Goal: Communication & Community: Answer question/provide support

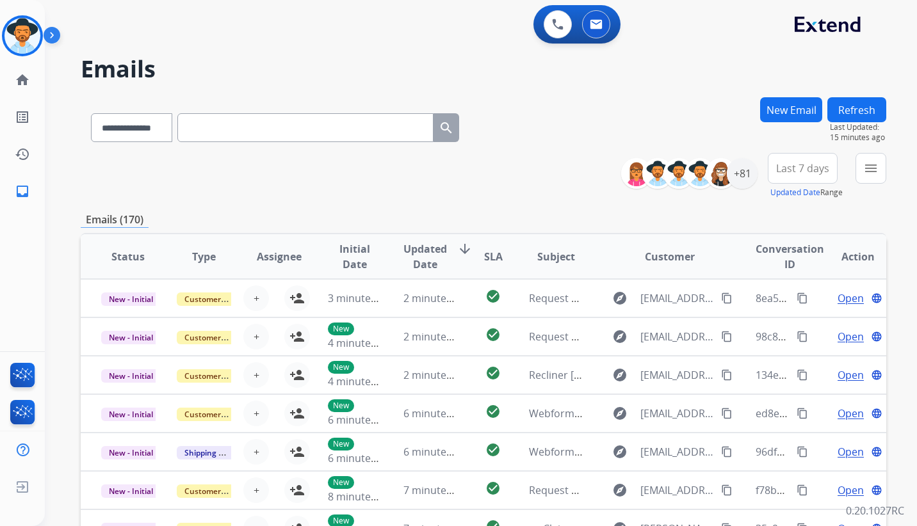
select select "**********"
click at [464, 172] on div "**********" at bounding box center [483, 176] width 805 height 46
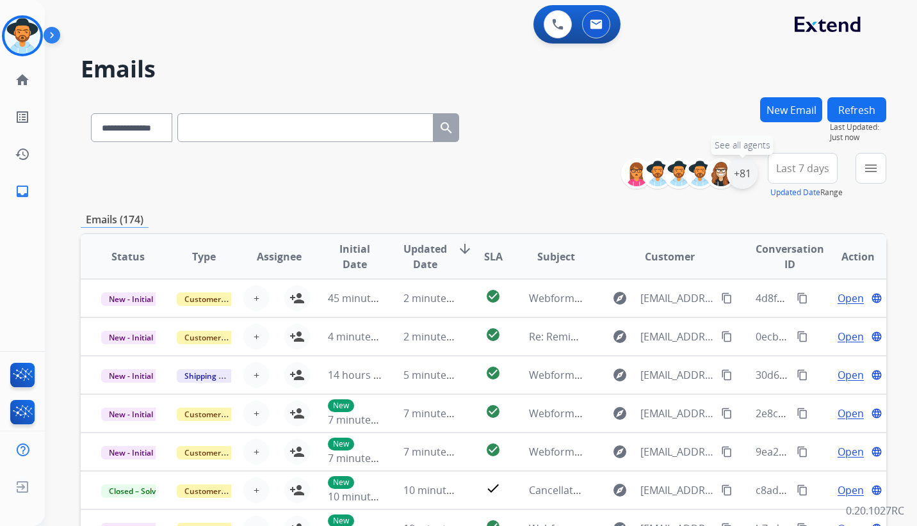
click at [745, 169] on div "+81" at bounding box center [742, 173] width 31 height 31
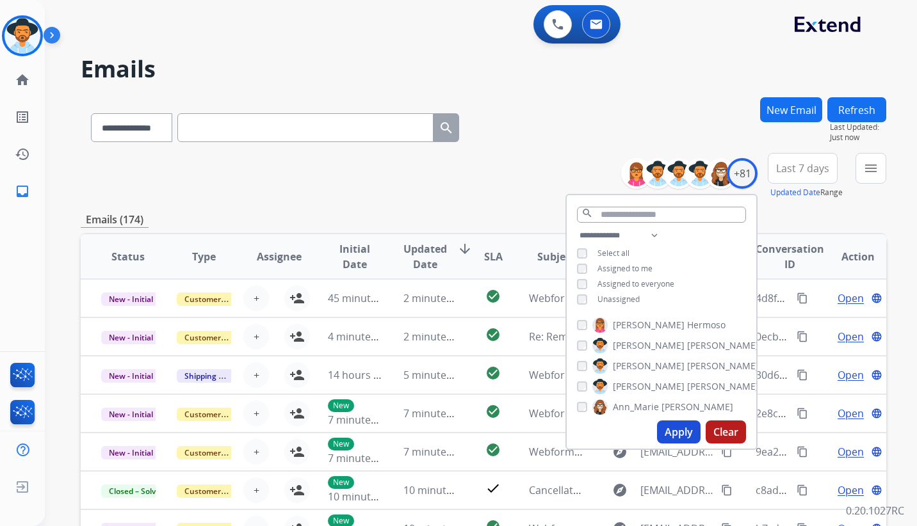
click at [578, 149] on div "**********" at bounding box center [483, 125] width 805 height 56
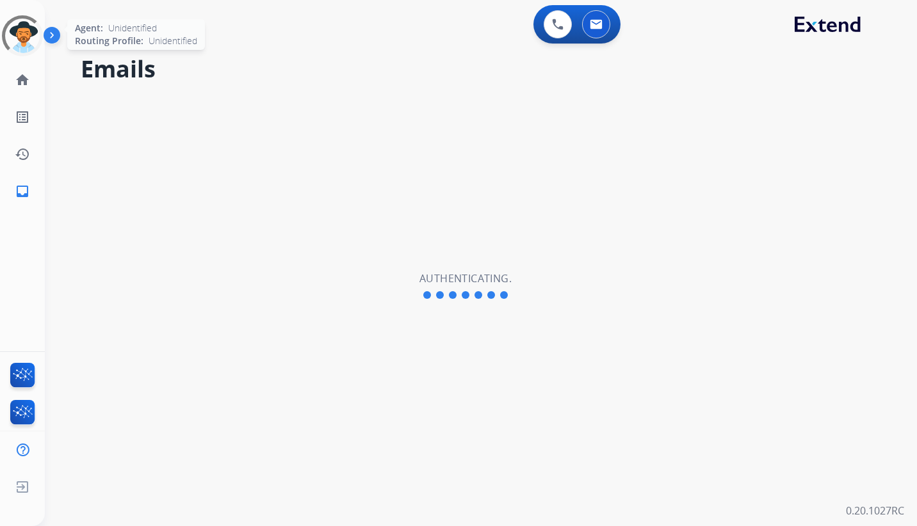
click at [23, 33] on div at bounding box center [22, 35] width 51 height 51
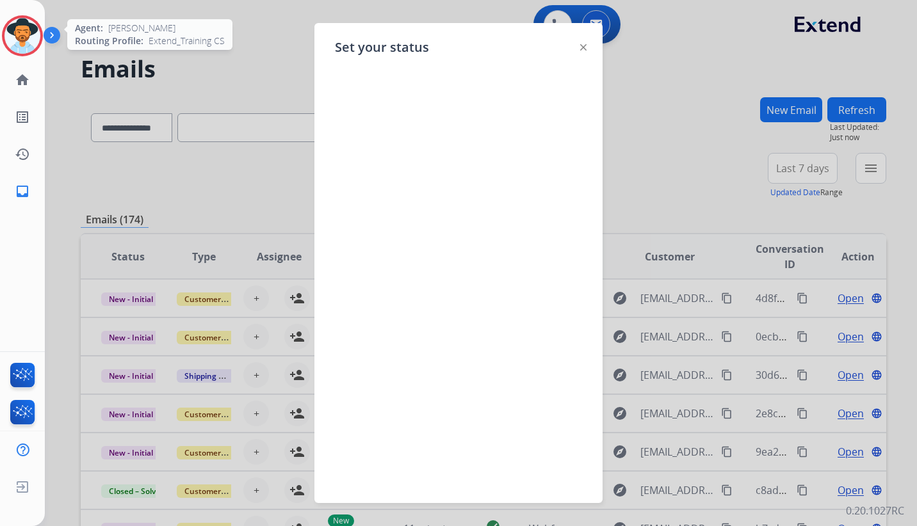
click at [579, 45] on div "Set your status" at bounding box center [458, 263] width 288 height 480
click at [584, 48] on img at bounding box center [583, 47] width 6 height 6
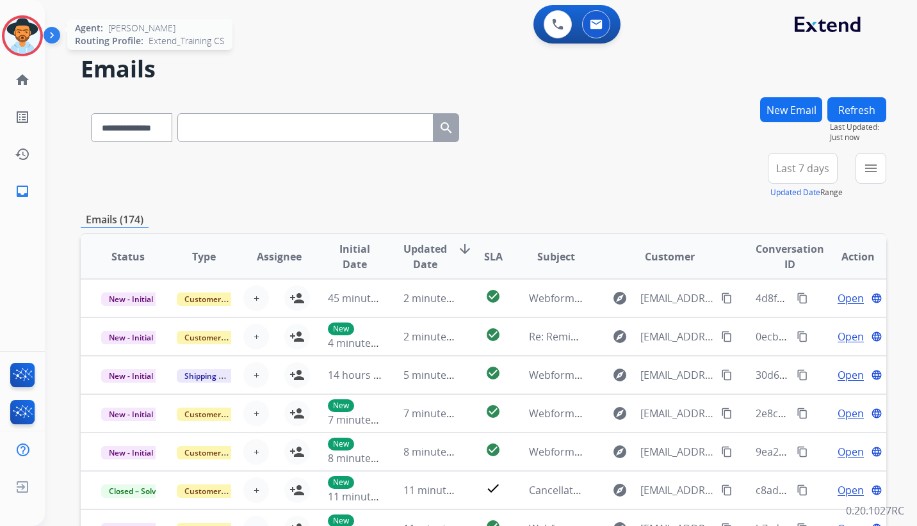
click at [17, 28] on img at bounding box center [22, 36] width 36 height 36
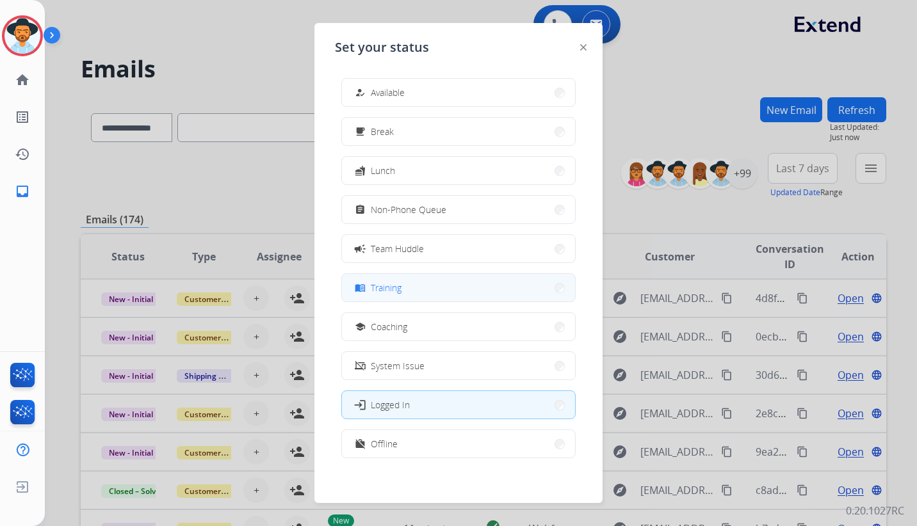
click at [413, 289] on button "menu_book Training" at bounding box center [458, 288] width 233 height 28
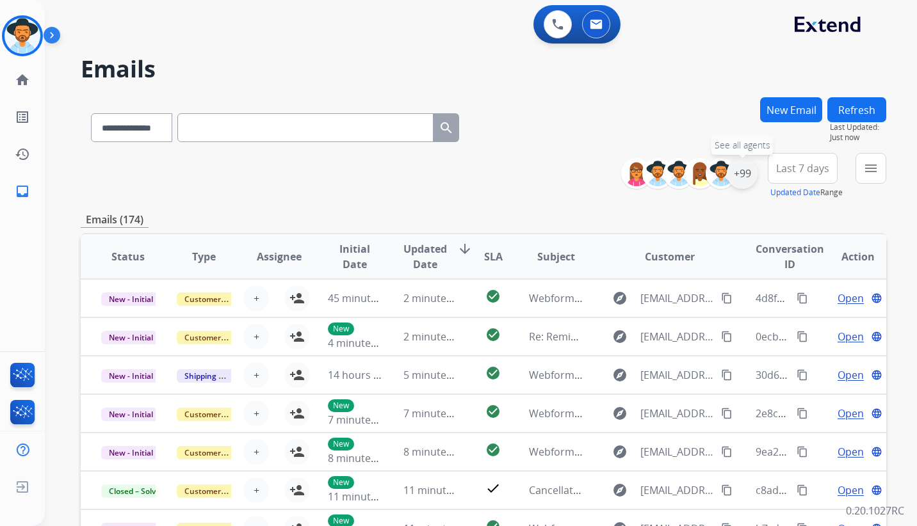
click at [740, 175] on div "+99" at bounding box center [742, 173] width 31 height 31
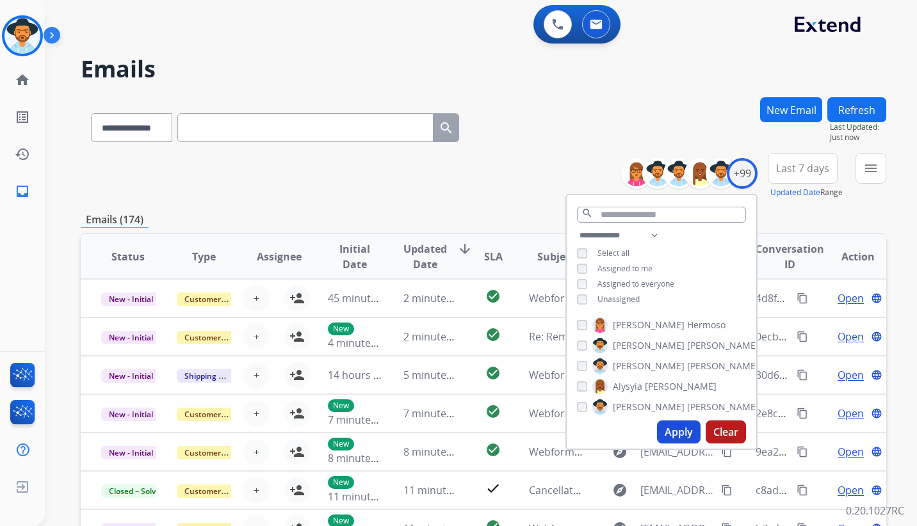
click at [677, 428] on button "Apply" at bounding box center [679, 432] width 44 height 23
click at [569, 134] on div "**********" at bounding box center [483, 125] width 805 height 56
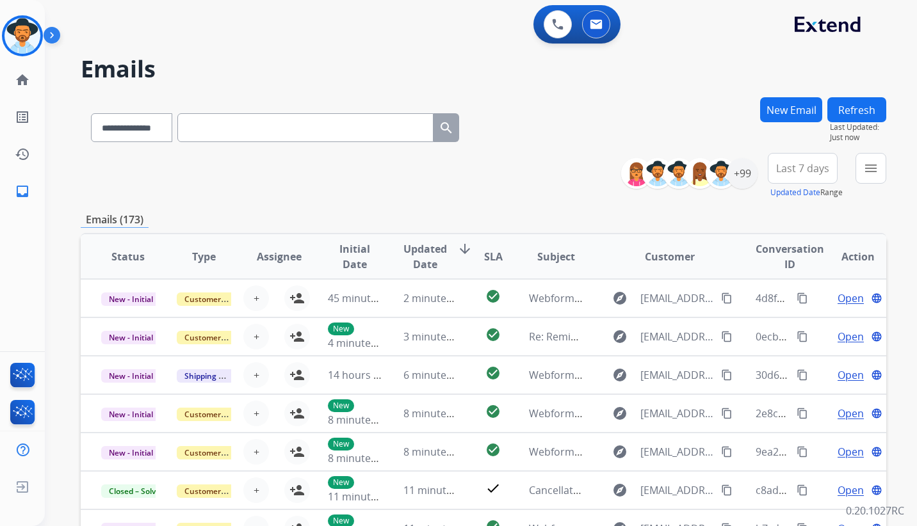
click at [793, 166] on span "Last 7 days" at bounding box center [802, 168] width 53 height 5
click at [790, 323] on div "Last 90 days" at bounding box center [798, 323] width 70 height 19
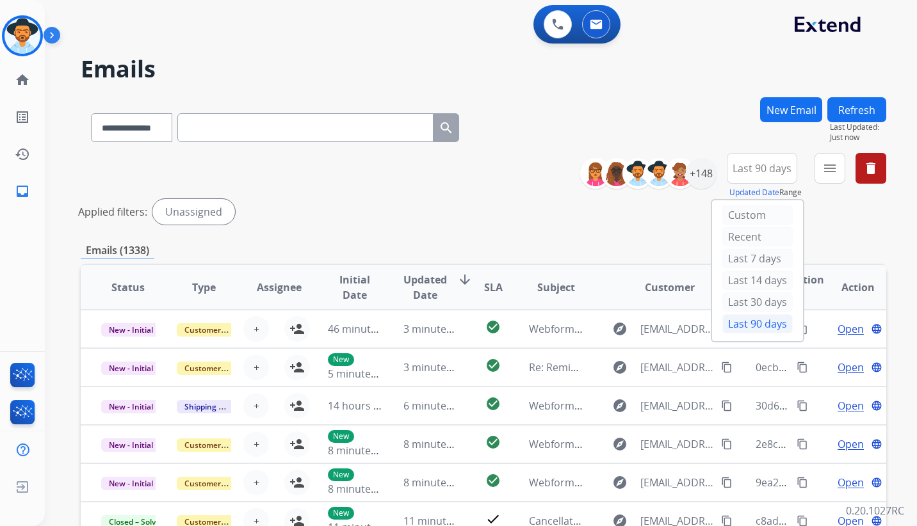
click at [474, 213] on div "Applied filters: Unassigned" at bounding box center [480, 212] width 805 height 26
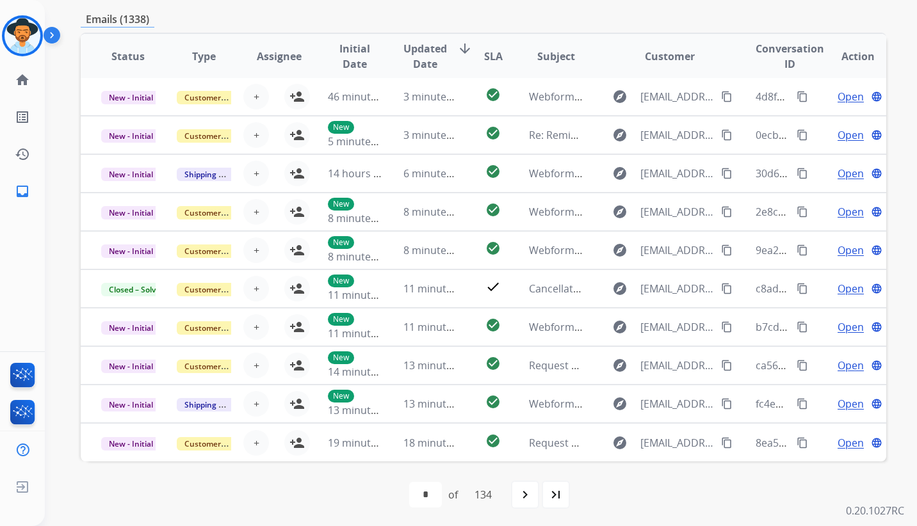
scroll to position [233, 0]
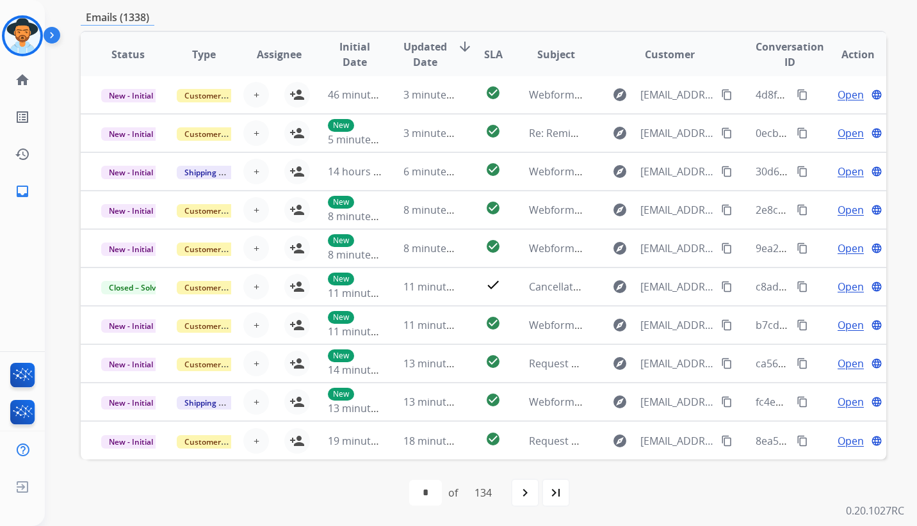
click at [892, 483] on div "**********" at bounding box center [481, 263] width 872 height 526
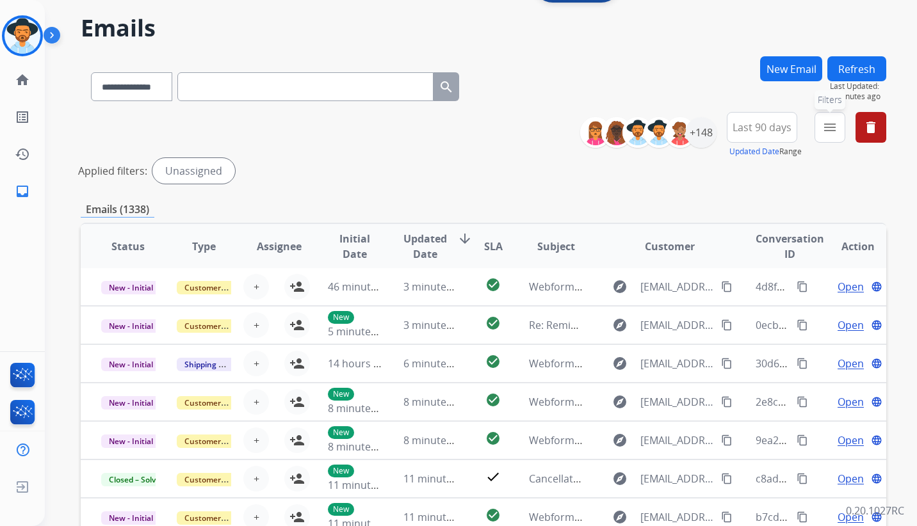
click at [826, 131] on mat-icon "menu" at bounding box center [829, 127] width 15 height 15
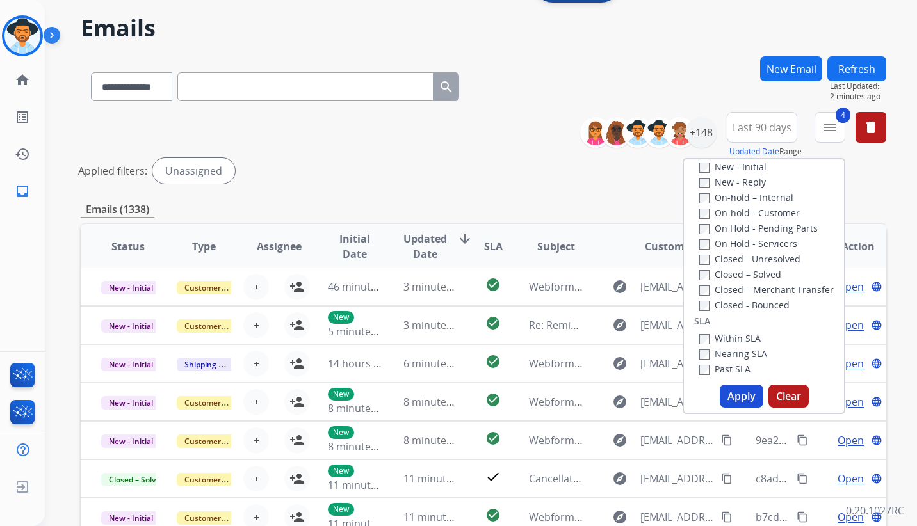
scroll to position [256, 0]
click at [738, 392] on button "Apply" at bounding box center [742, 396] width 44 height 23
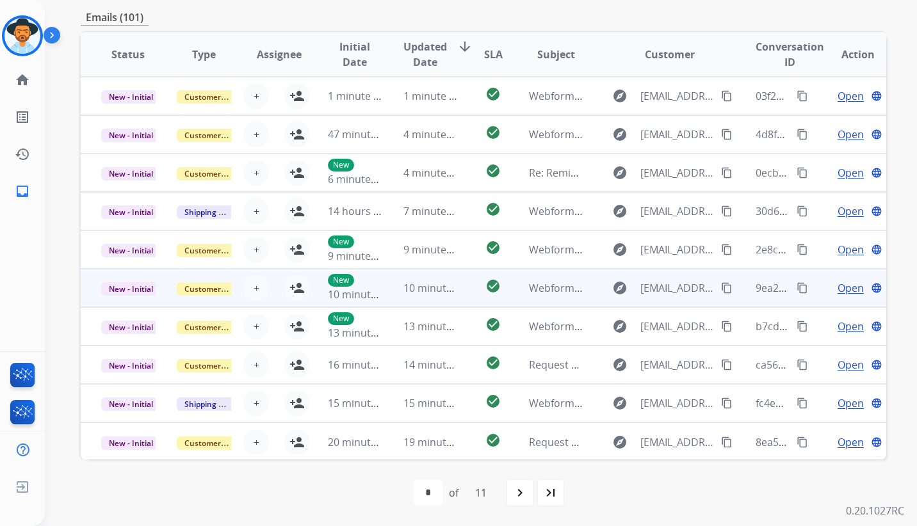
scroll to position [166, 0]
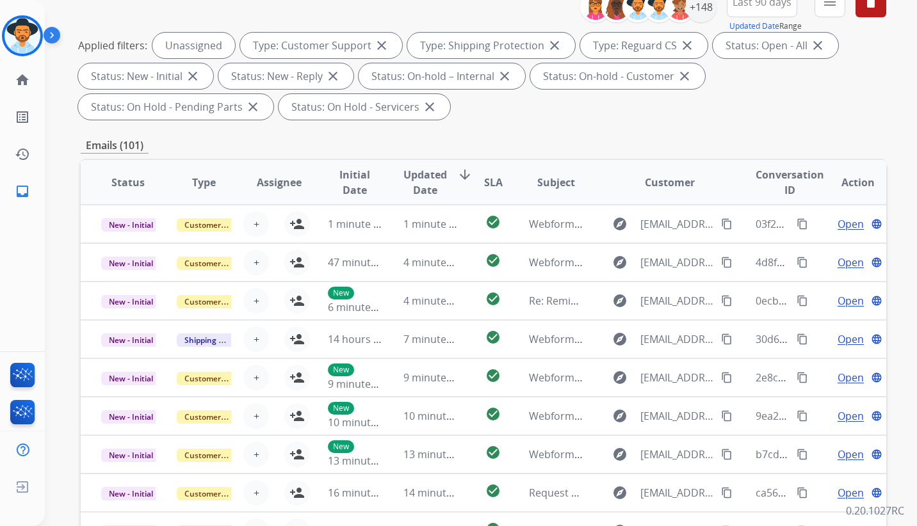
click at [458, 173] on mat-icon "arrow_downward" at bounding box center [464, 174] width 15 height 15
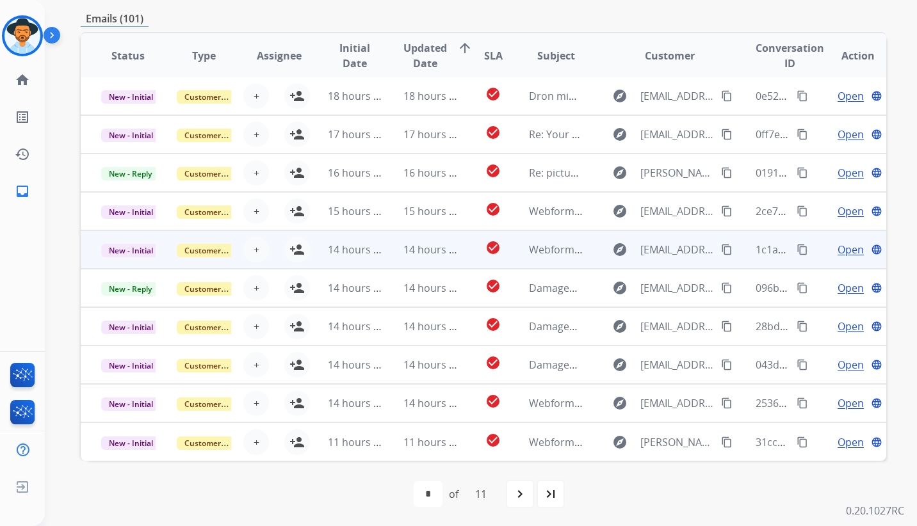
scroll to position [295, 0]
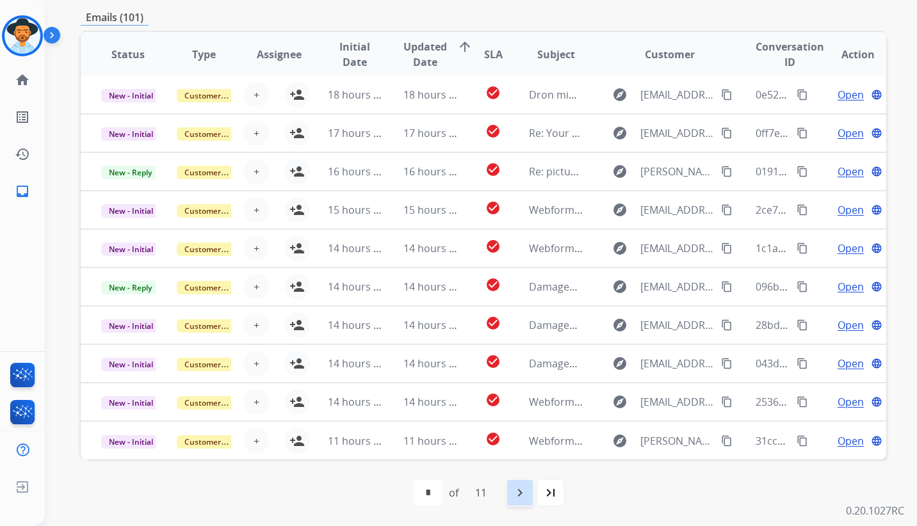
click at [521, 497] on mat-icon "navigate_next" at bounding box center [519, 492] width 15 height 15
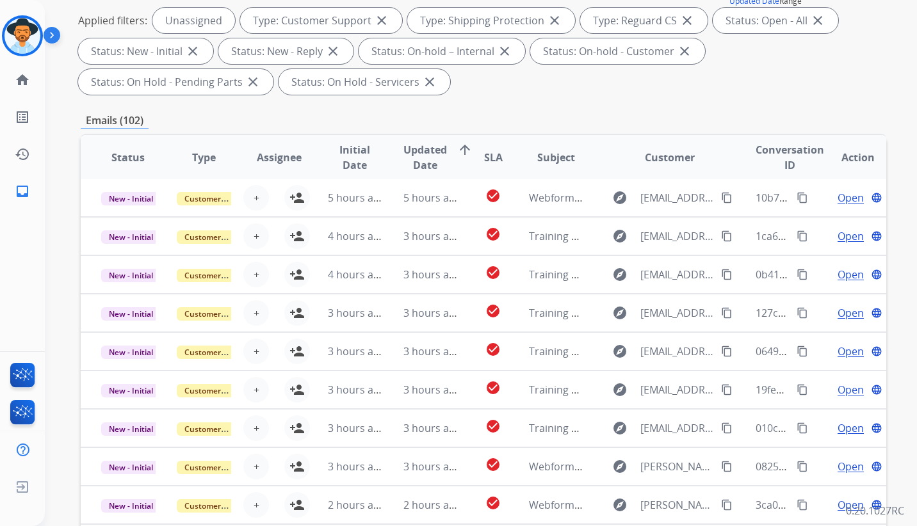
scroll to position [192, 0]
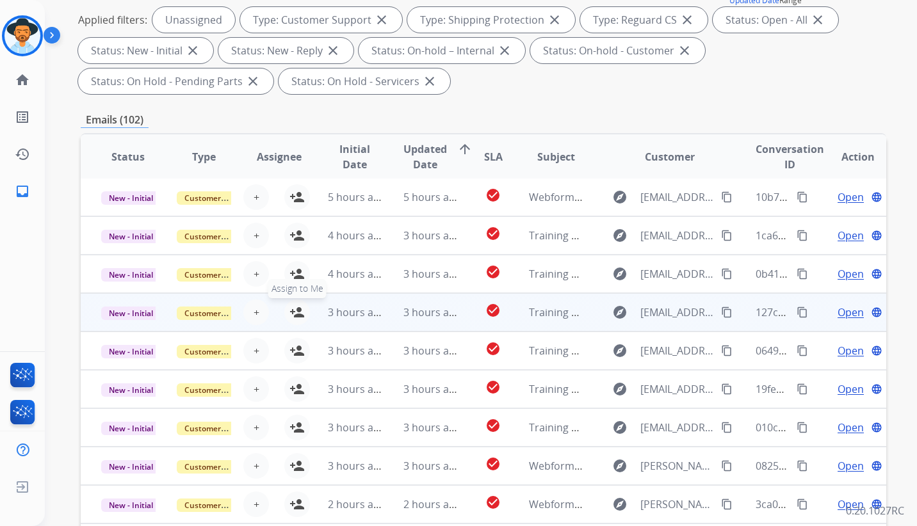
click at [296, 310] on mat-icon "person_add" at bounding box center [296, 312] width 15 height 15
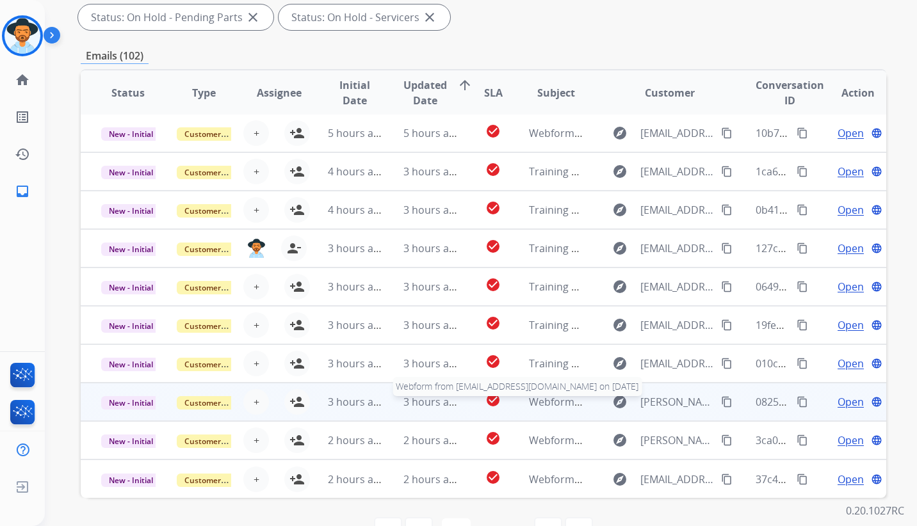
scroll to position [295, 0]
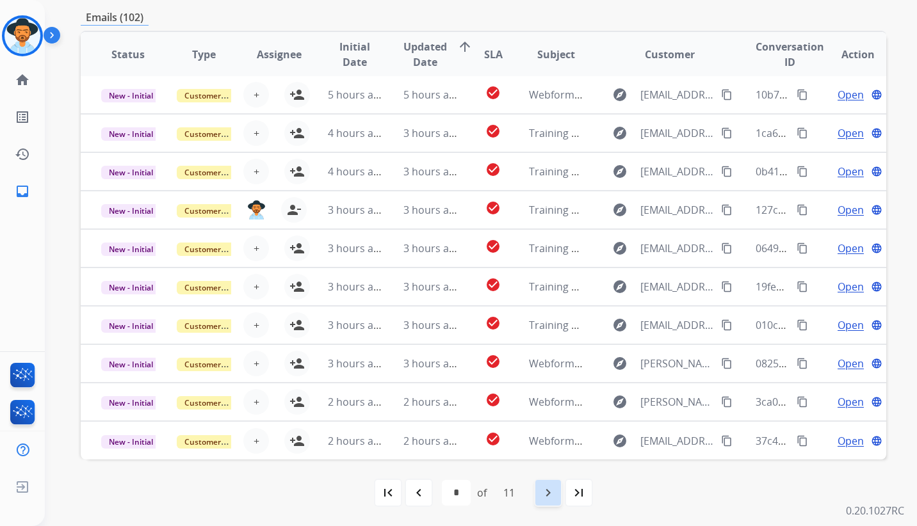
click at [549, 497] on mat-icon "navigate_next" at bounding box center [547, 492] width 15 height 15
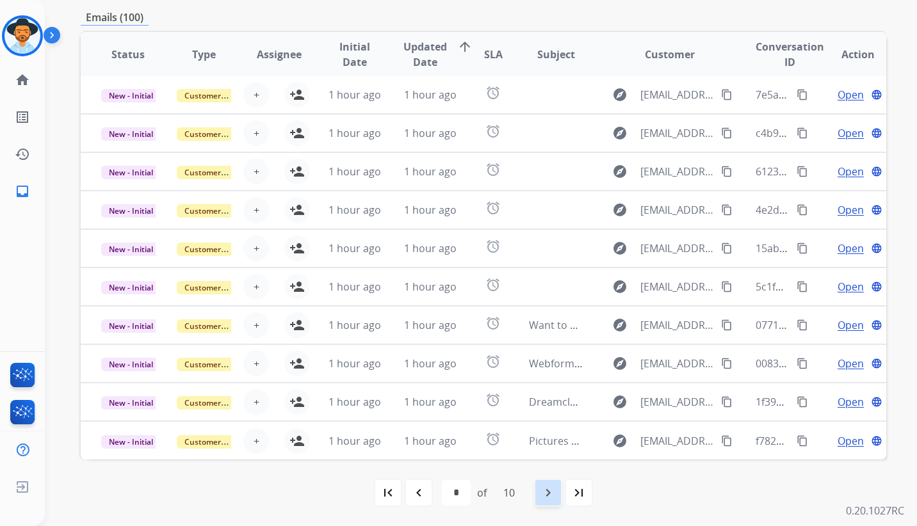
click at [548, 490] on mat-icon "navigate_next" at bounding box center [547, 492] width 15 height 15
click at [551, 494] on mat-icon "navigate_next" at bounding box center [547, 492] width 15 height 15
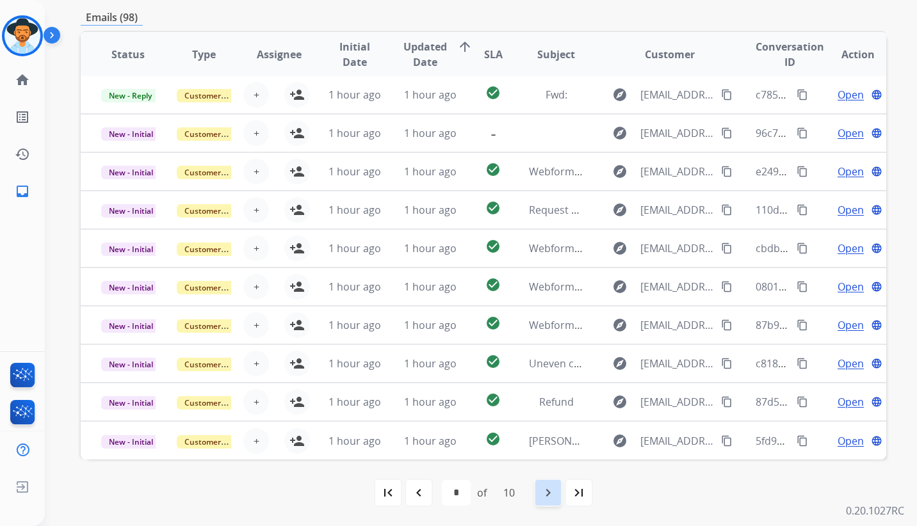
click at [552, 494] on mat-icon "navigate_next" at bounding box center [547, 492] width 15 height 15
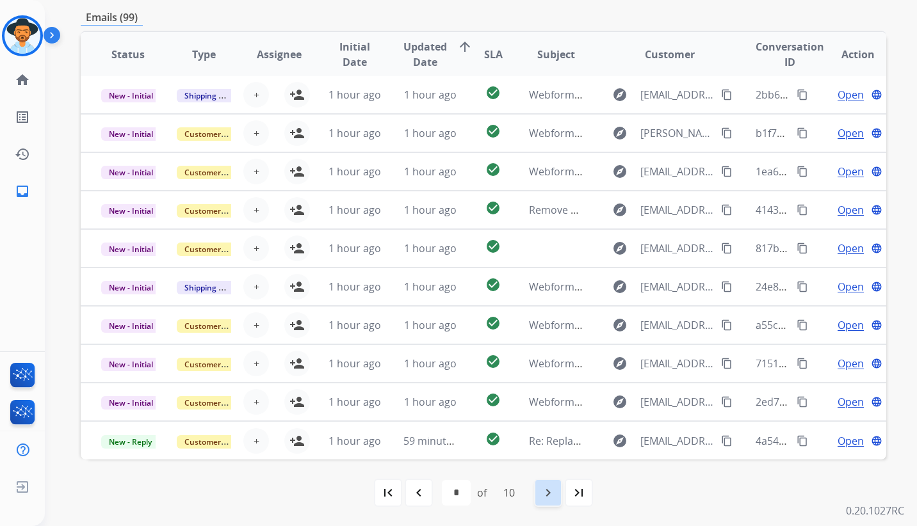
click at [549, 485] on mat-icon "navigate_next" at bounding box center [547, 492] width 15 height 15
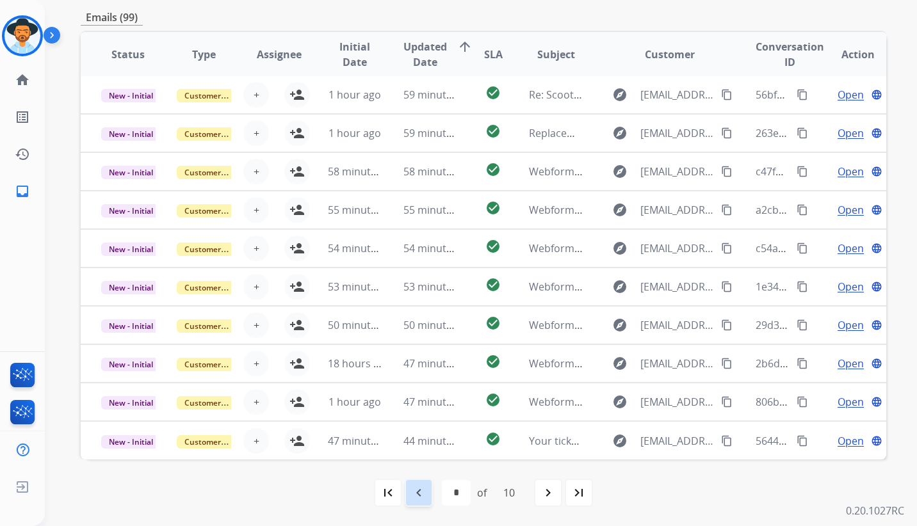
click at [412, 494] on mat-icon "navigate_before" at bounding box center [418, 492] width 15 height 15
select select "*"
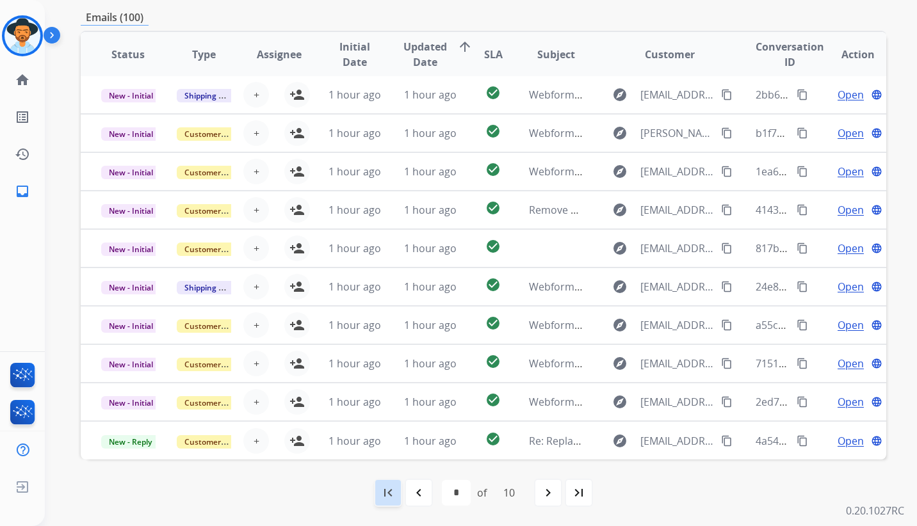
click at [390, 488] on mat-icon "first_page" at bounding box center [387, 492] width 15 height 15
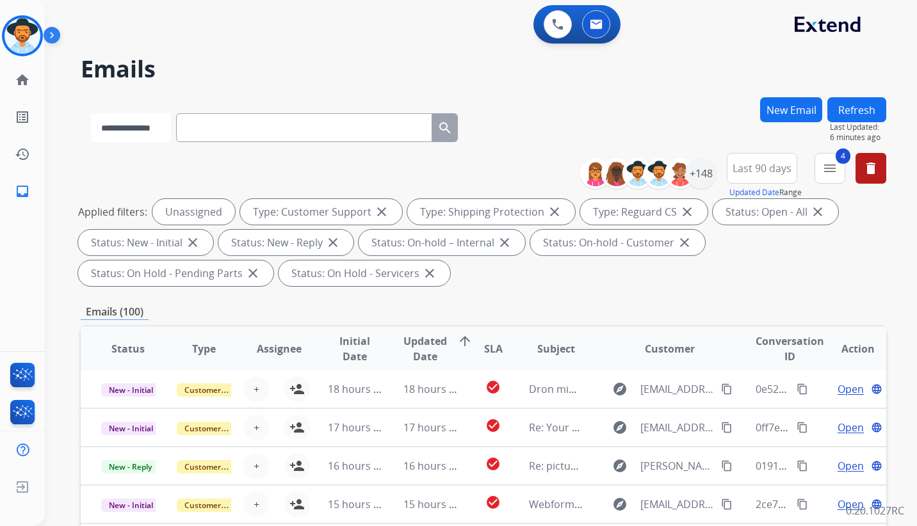
click at [161, 130] on select "**********" at bounding box center [131, 127] width 80 height 29
select select "*******"
click at [91, 113] on select "**********" at bounding box center [131, 127] width 80 height 29
click at [237, 121] on input "text" at bounding box center [305, 127] width 256 height 29
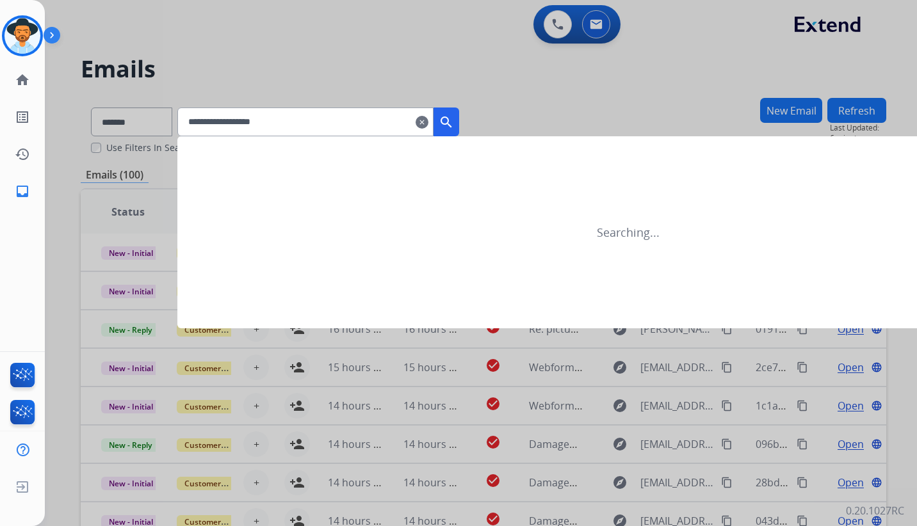
type input "**********"
click at [454, 117] on mat-icon "search" at bounding box center [446, 122] width 15 height 15
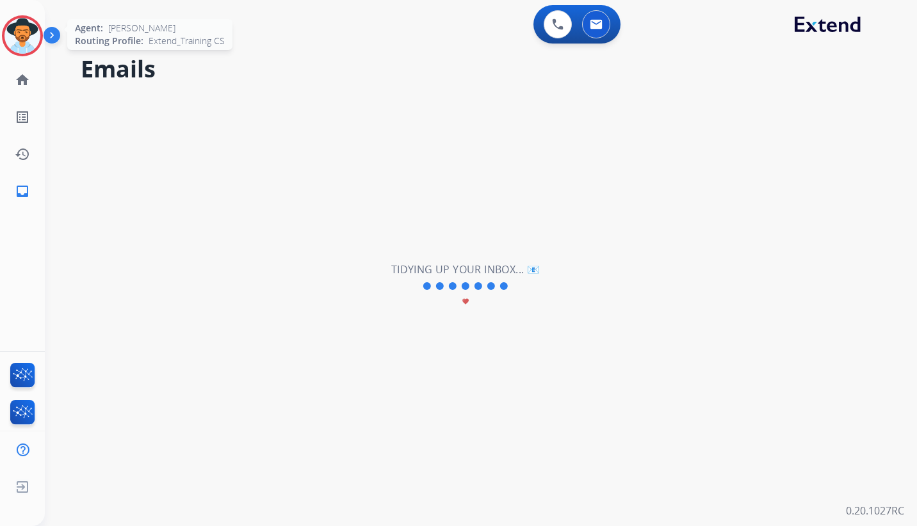
click at [24, 35] on img at bounding box center [22, 36] width 36 height 36
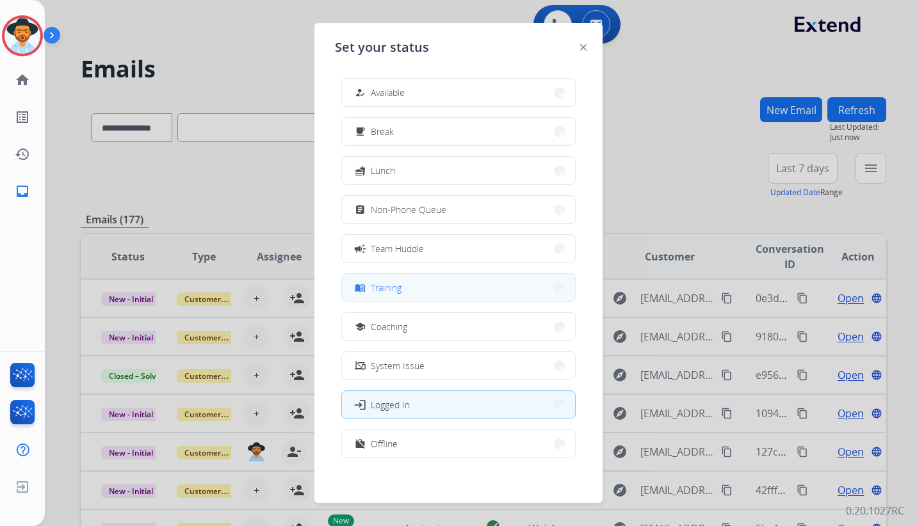
click at [416, 289] on button "menu_book Training" at bounding box center [458, 288] width 233 height 28
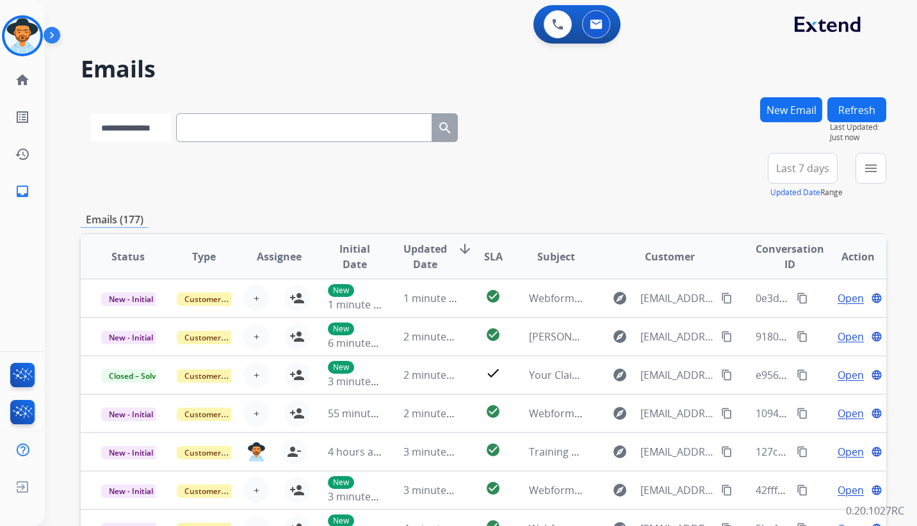
click at [161, 124] on select "**********" at bounding box center [131, 127] width 80 height 29
click at [588, 133] on div "**********" at bounding box center [483, 125] width 805 height 56
click at [862, 166] on button "menu Filters" at bounding box center [870, 168] width 31 height 31
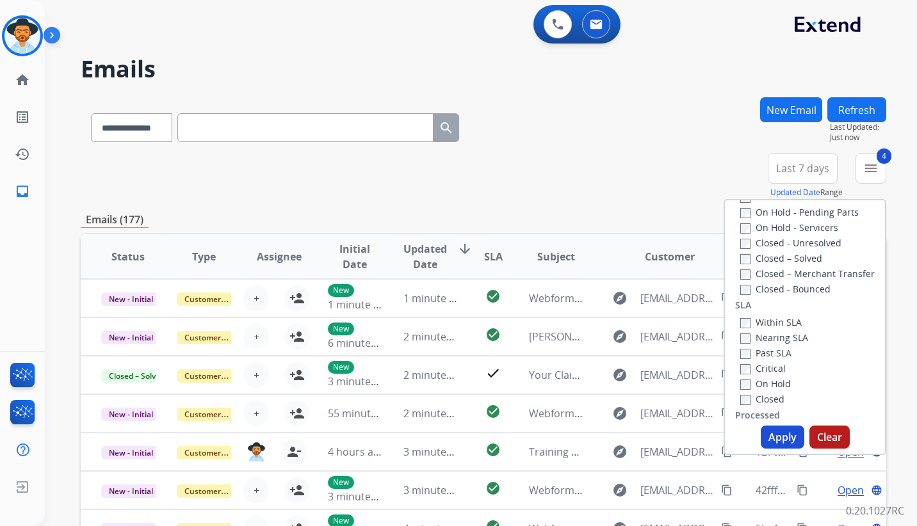
scroll to position [320, 0]
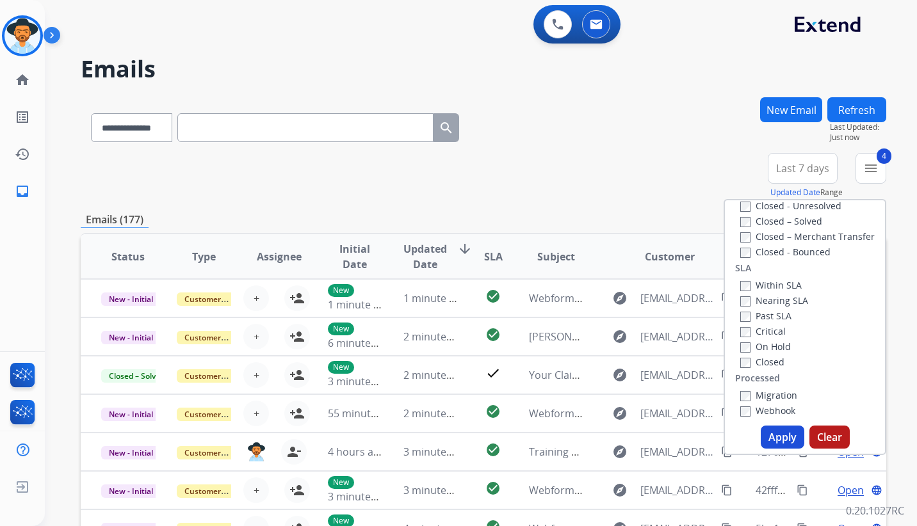
click at [793, 430] on button "Apply" at bounding box center [783, 437] width 44 height 23
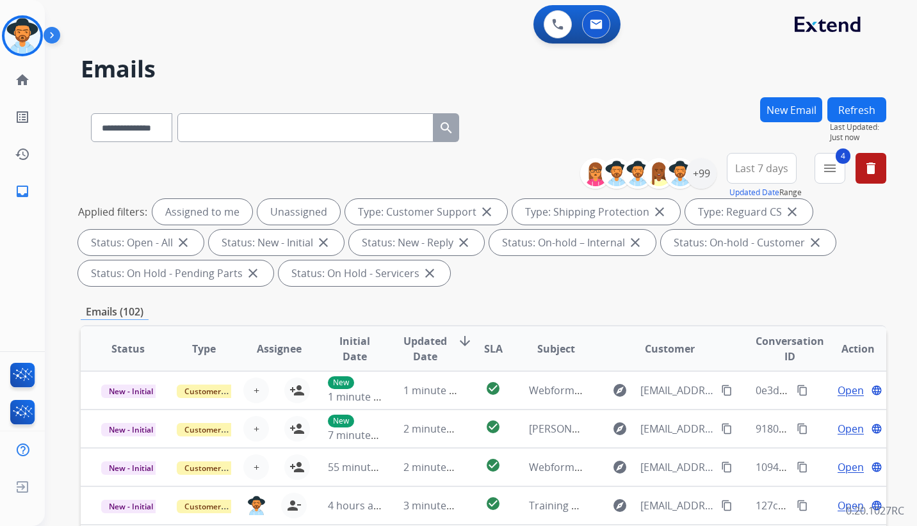
click at [755, 166] on span "Last 7 days" at bounding box center [761, 168] width 53 height 5
click at [757, 327] on div "Last 90 days" at bounding box center [757, 323] width 70 height 19
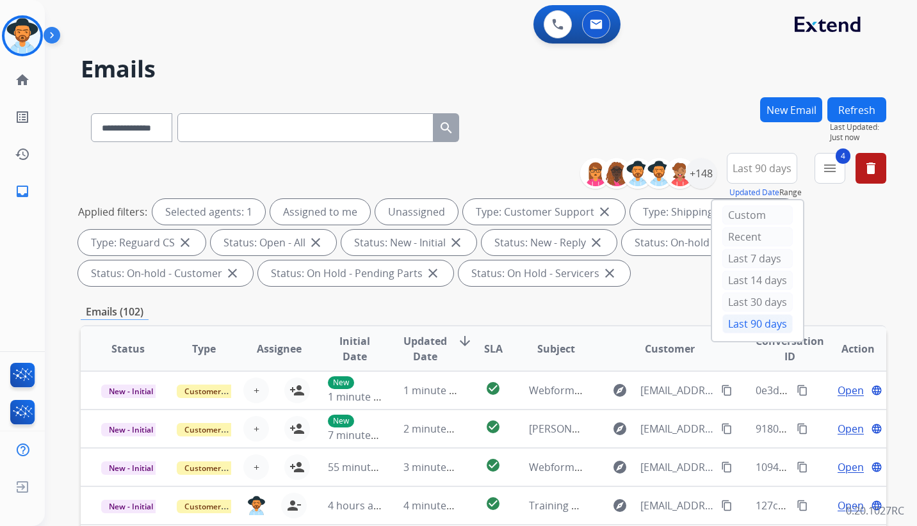
click at [856, 264] on div "Applied filters: Selected agents: 1 Assigned to me Unassigned Type: Customer Su…" at bounding box center [480, 242] width 805 height 87
click at [459, 342] on mat-icon "arrow_downward" at bounding box center [464, 341] width 15 height 15
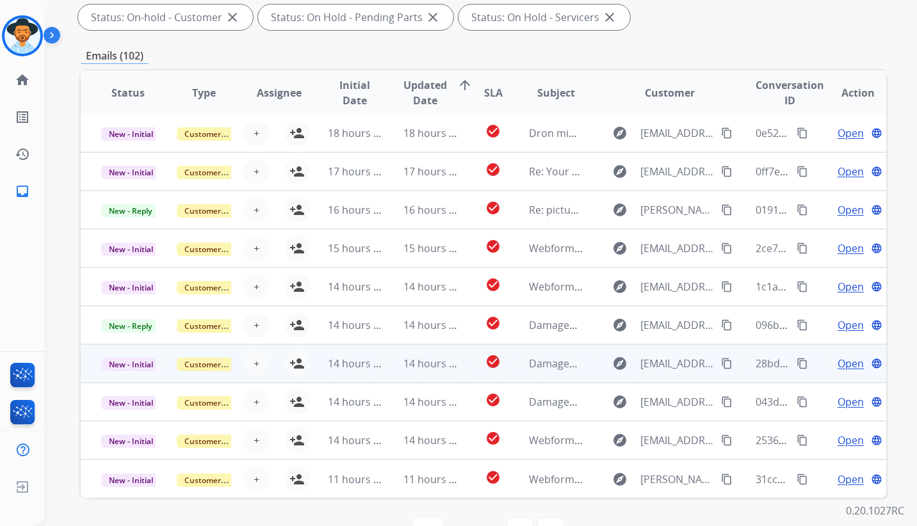
scroll to position [295, 0]
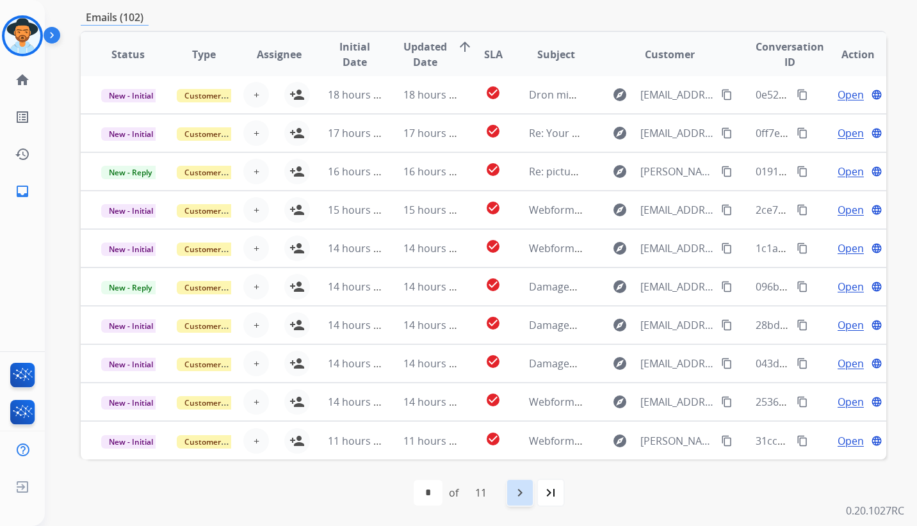
click at [517, 494] on mat-icon "navigate_next" at bounding box center [519, 492] width 15 height 15
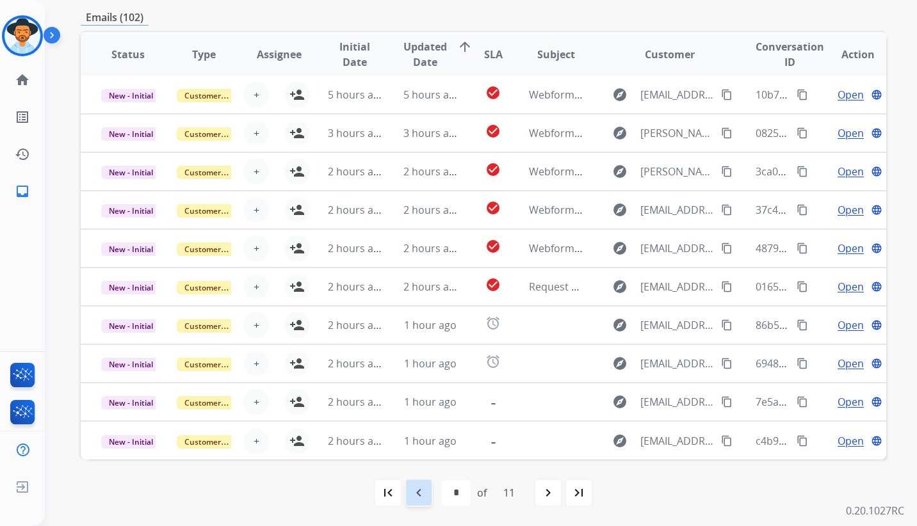
click at [414, 494] on mat-icon "navigate_before" at bounding box center [418, 492] width 15 height 15
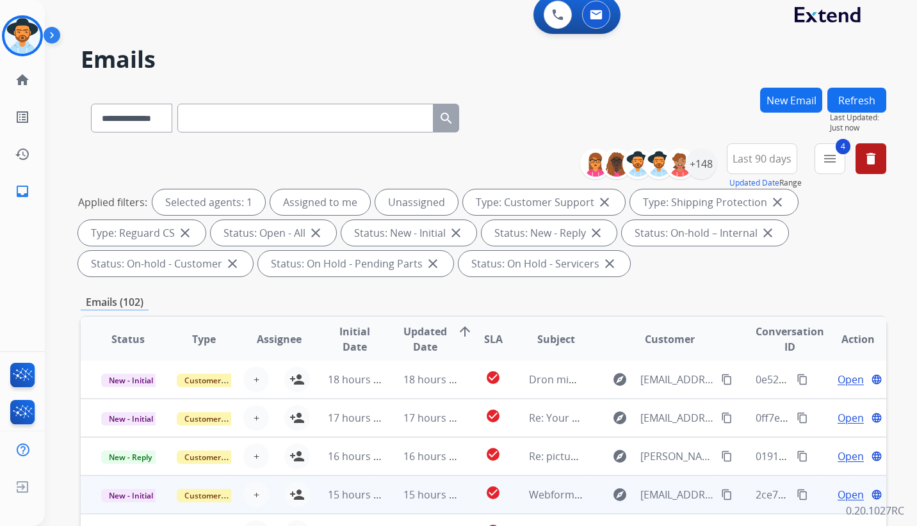
scroll to position [0, 0]
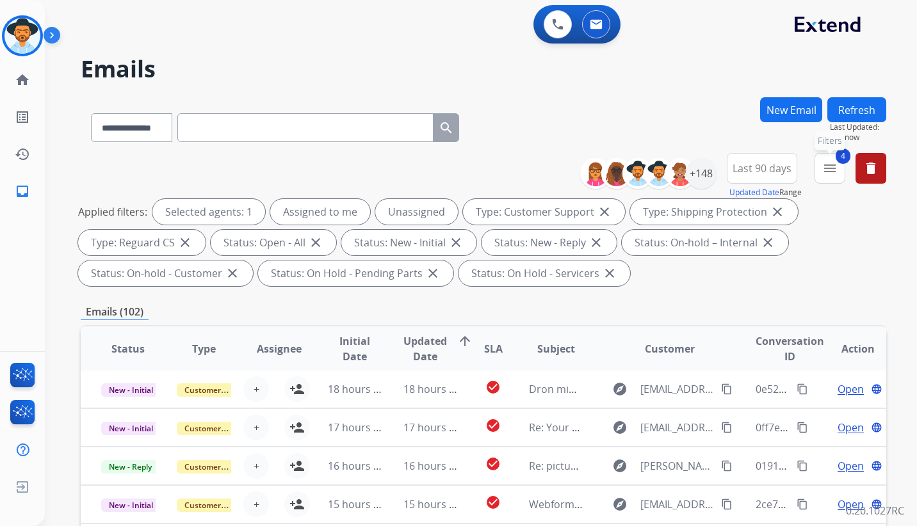
click at [833, 172] on mat-icon "menu" at bounding box center [829, 168] width 15 height 15
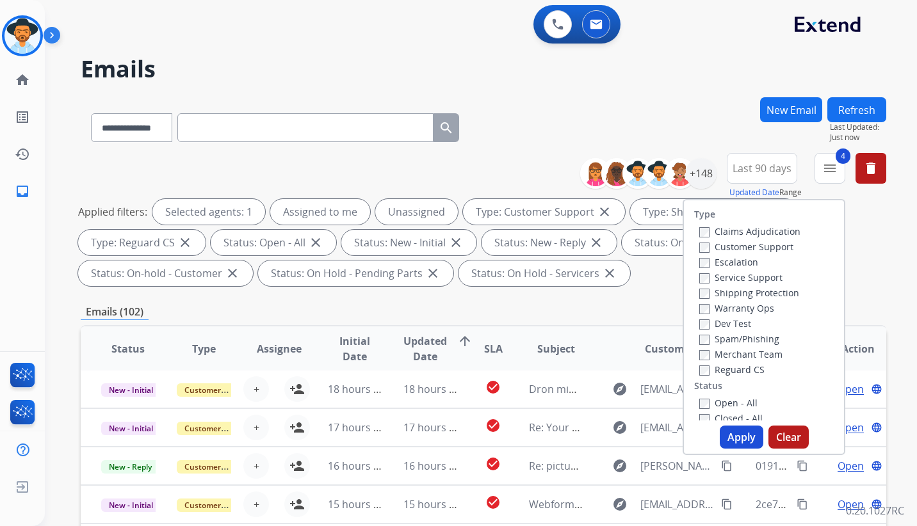
click at [878, 266] on div "Applied filters: Selected agents: 1 Assigned to me Unassigned Type: Customer Su…" at bounding box center [480, 242] width 805 height 87
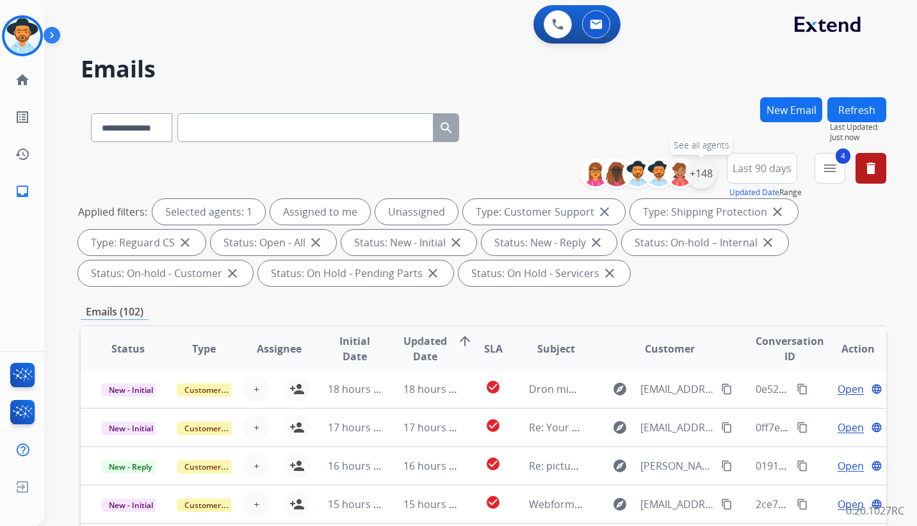
click at [704, 172] on div "+148" at bounding box center [701, 173] width 31 height 31
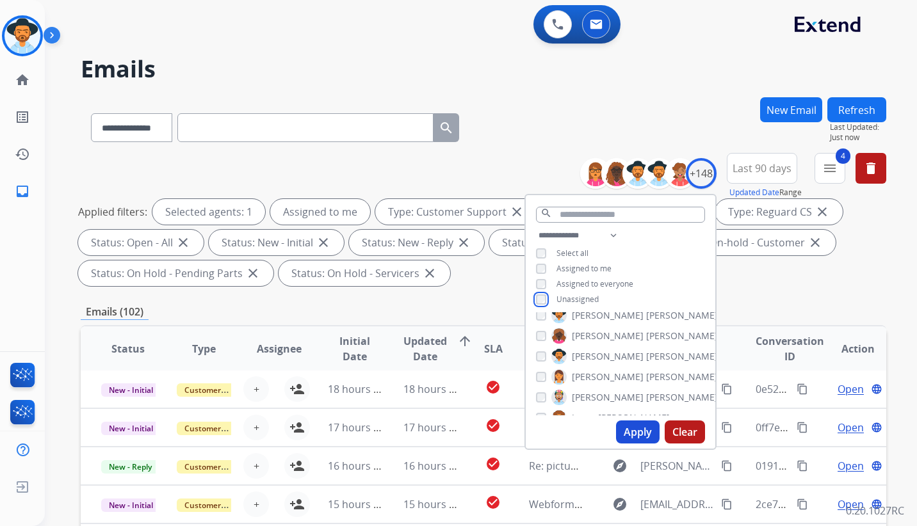
scroll to position [1280, 0]
click at [633, 429] on button "Apply" at bounding box center [638, 432] width 44 height 23
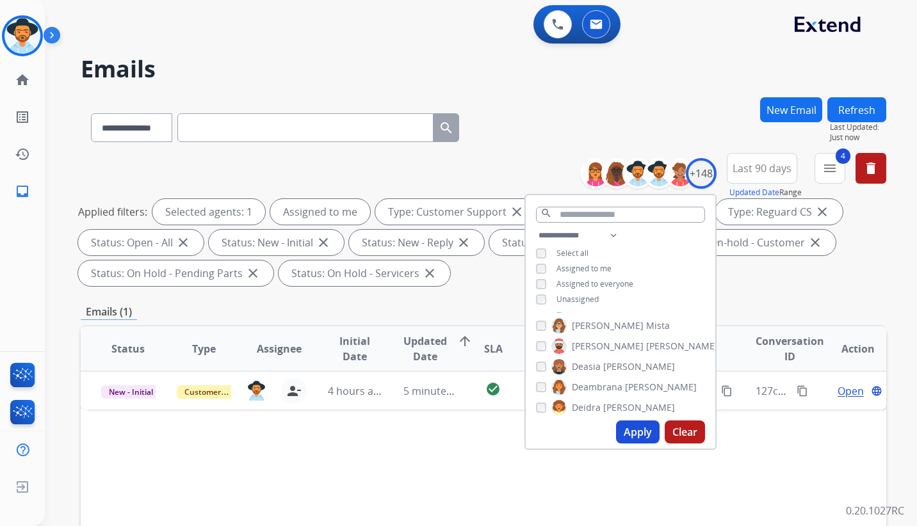
scroll to position [704, 0]
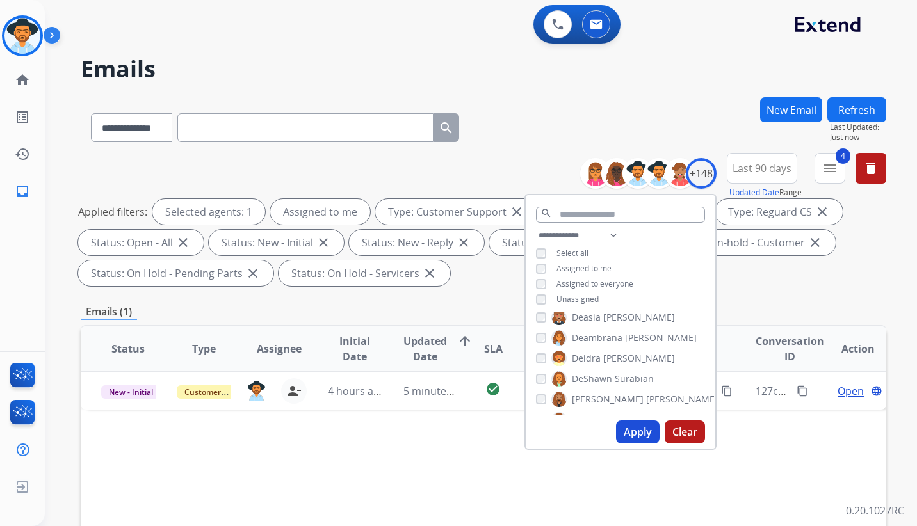
click at [638, 427] on button "Apply" at bounding box center [638, 432] width 44 height 23
click at [896, 278] on div "**********" at bounding box center [481, 263] width 872 height 526
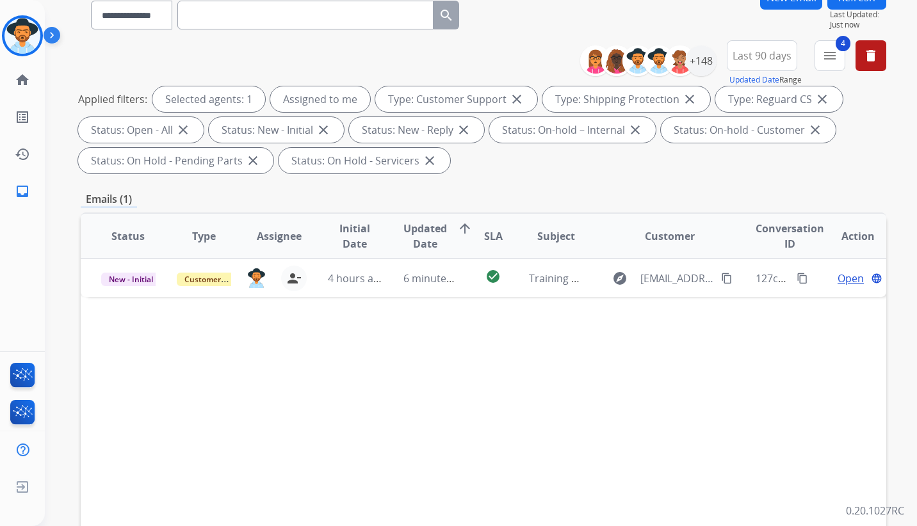
scroll to position [128, 0]
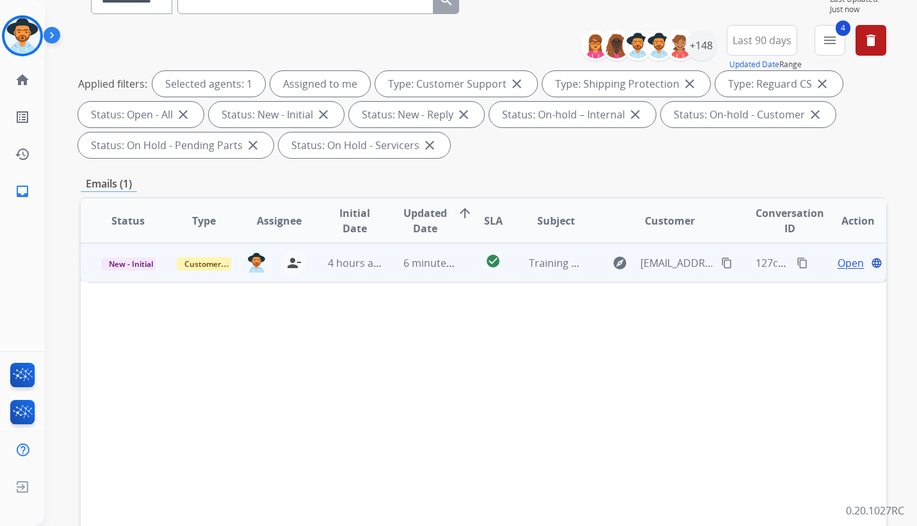
click at [837, 262] on span "Open" at bounding box center [850, 262] width 26 height 15
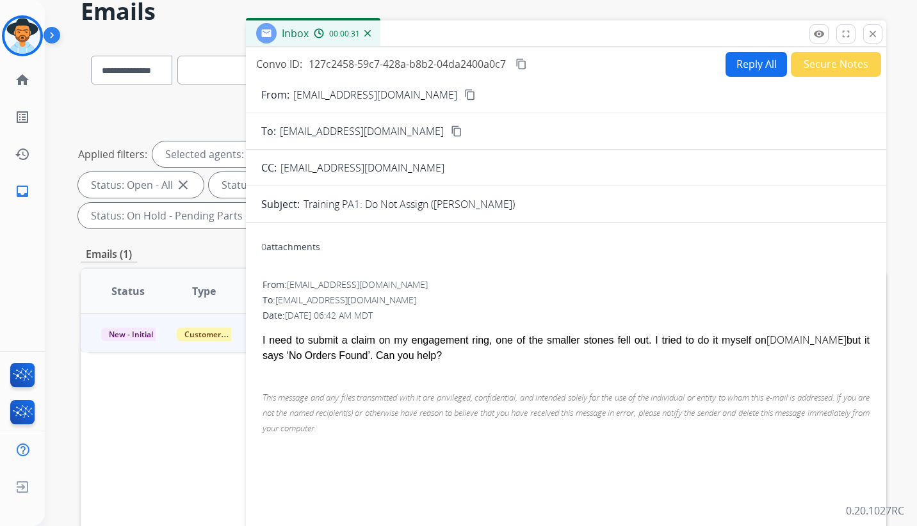
scroll to position [0, 0]
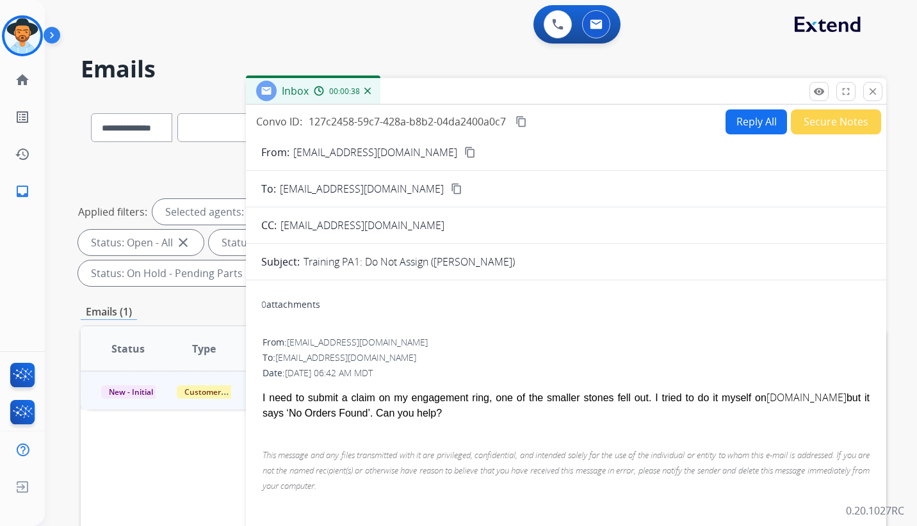
click at [751, 118] on button "Reply All" at bounding box center [755, 121] width 61 height 25
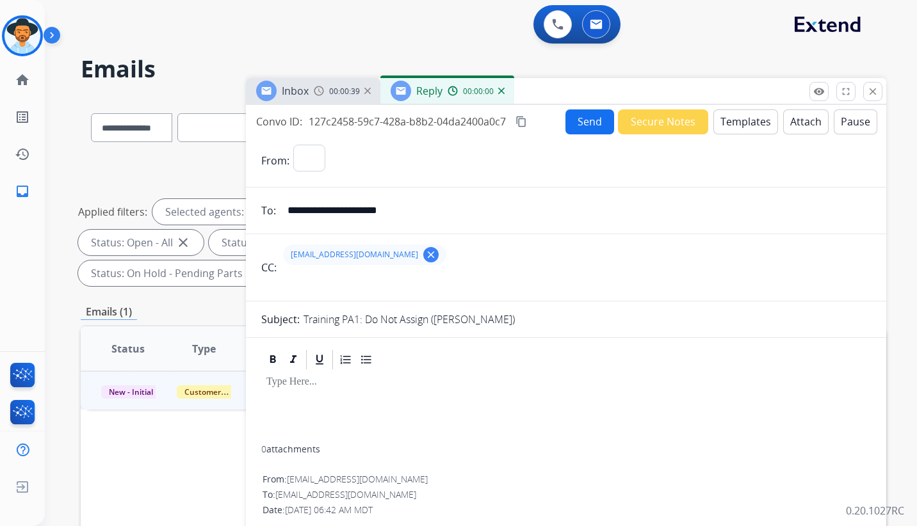
select select "**********"
click at [300, 95] on span "Inbox" at bounding box center [295, 91] width 27 height 14
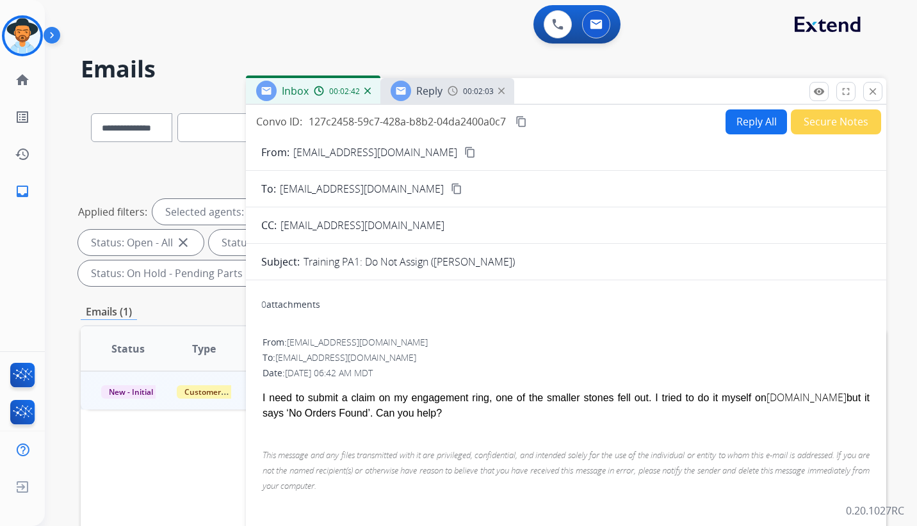
click at [432, 92] on span "Reply" at bounding box center [429, 91] width 26 height 14
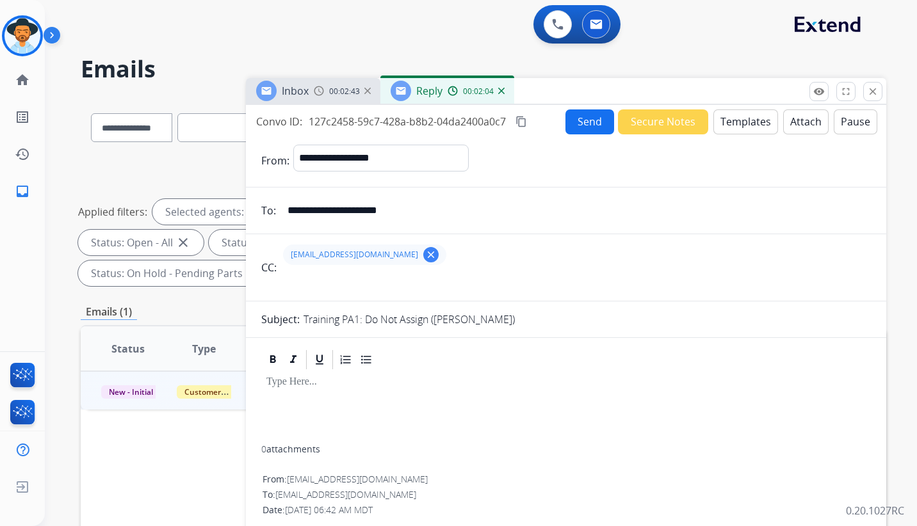
click at [743, 123] on button "Templates" at bounding box center [745, 121] width 65 height 25
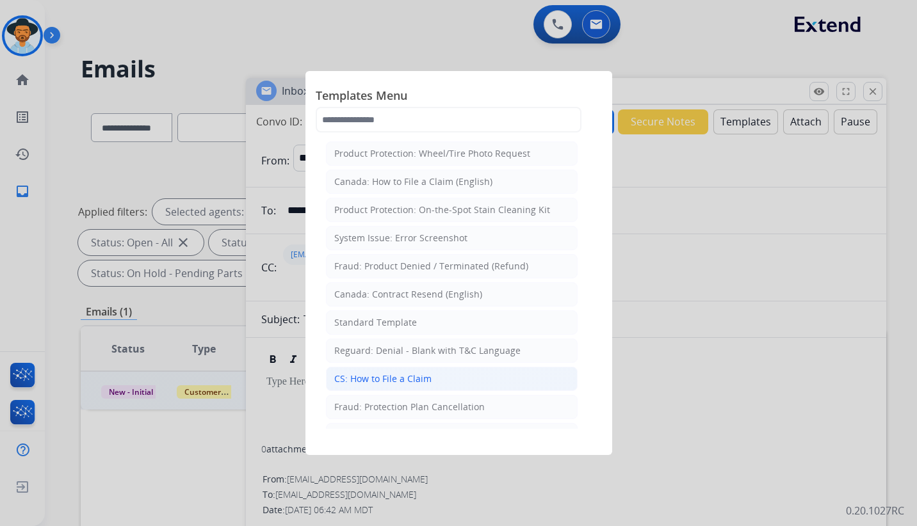
click at [400, 378] on div "CS: How to File a Claim" at bounding box center [382, 379] width 97 height 13
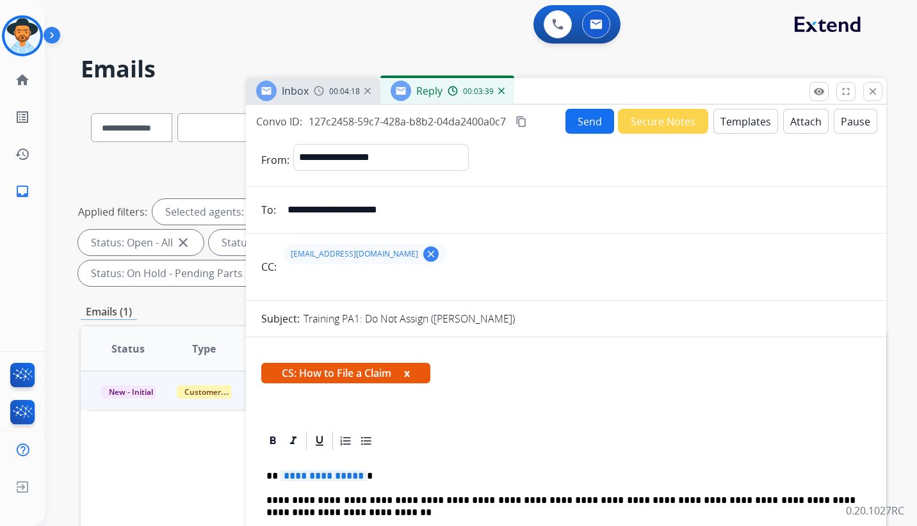
click at [739, 126] on button "Templates" at bounding box center [745, 121] width 65 height 25
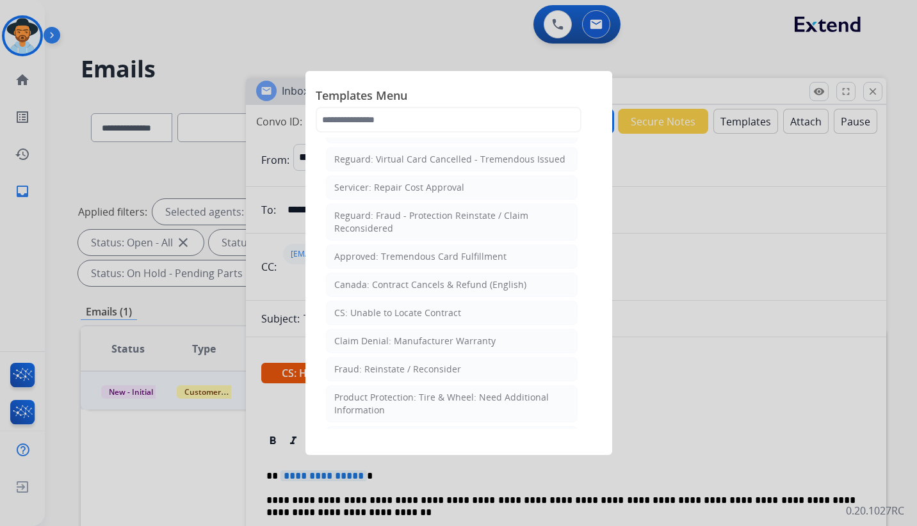
scroll to position [512, 0]
click at [460, 300] on li "CS: Unable to Locate Contract" at bounding box center [452, 312] width 252 height 24
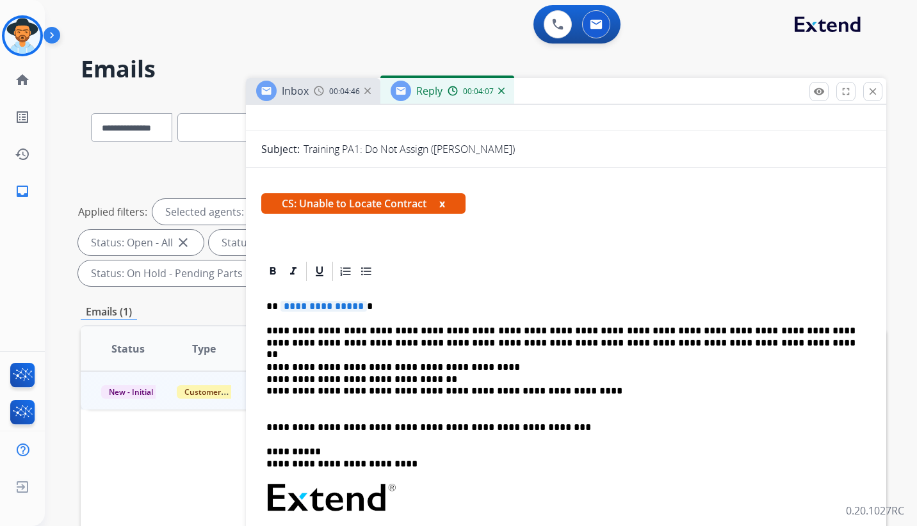
scroll to position [192, 0]
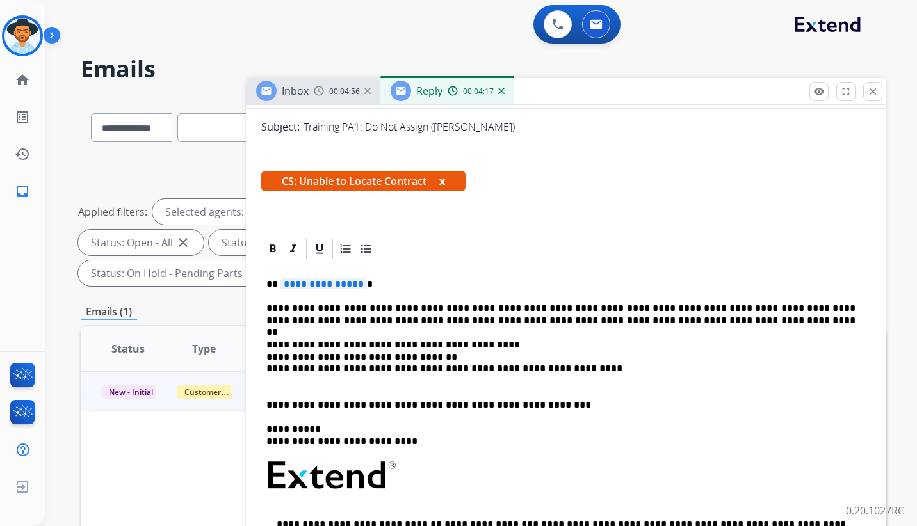
click at [329, 282] on span "**********" at bounding box center [323, 283] width 86 height 11
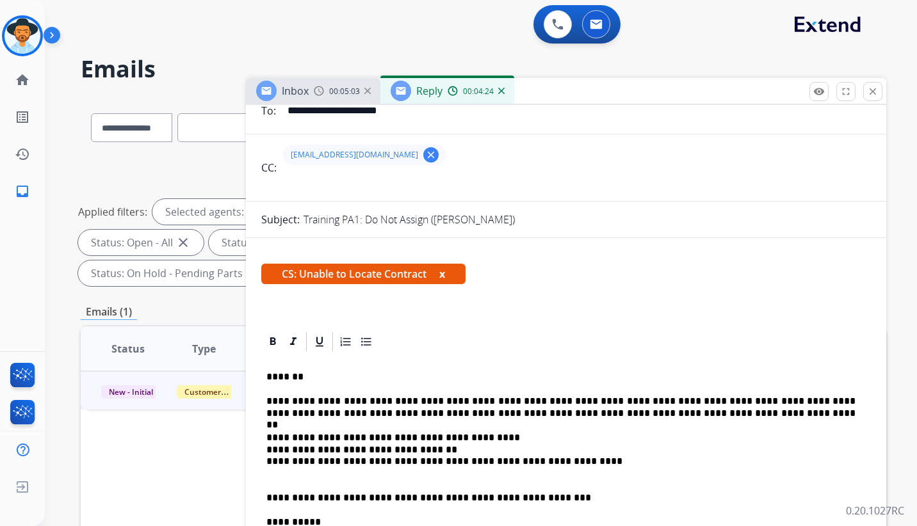
scroll to position [128, 0]
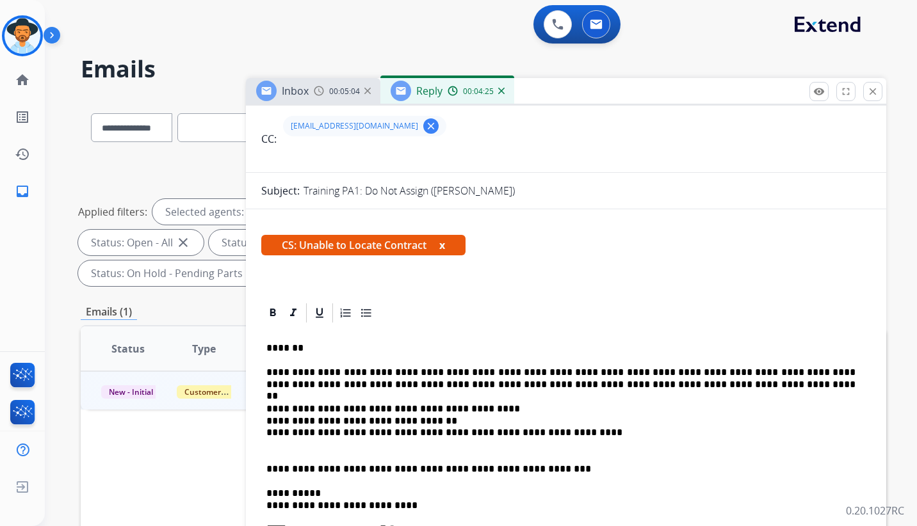
drag, startPoint x: 288, startPoint y: 350, endPoint x: 364, endPoint y: 346, distance: 76.3
click at [288, 349] on p "*******" at bounding box center [560, 349] width 589 height 12
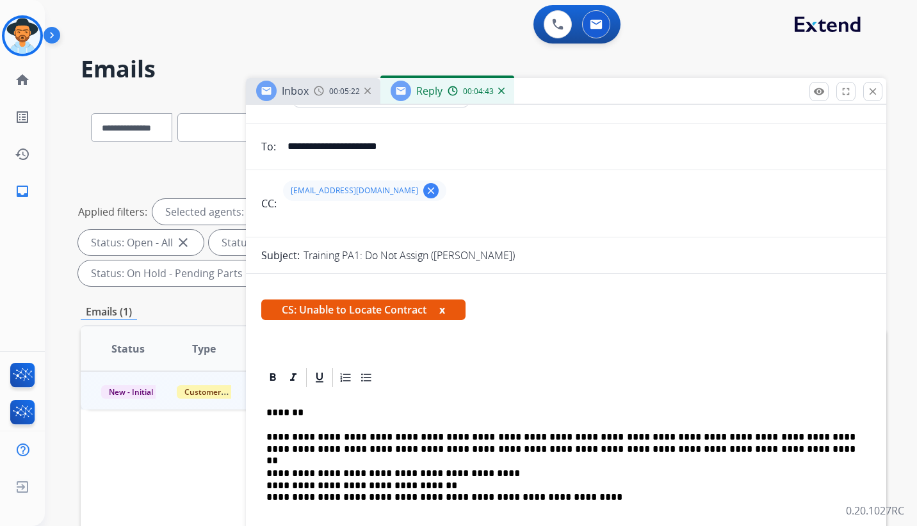
scroll to position [0, 0]
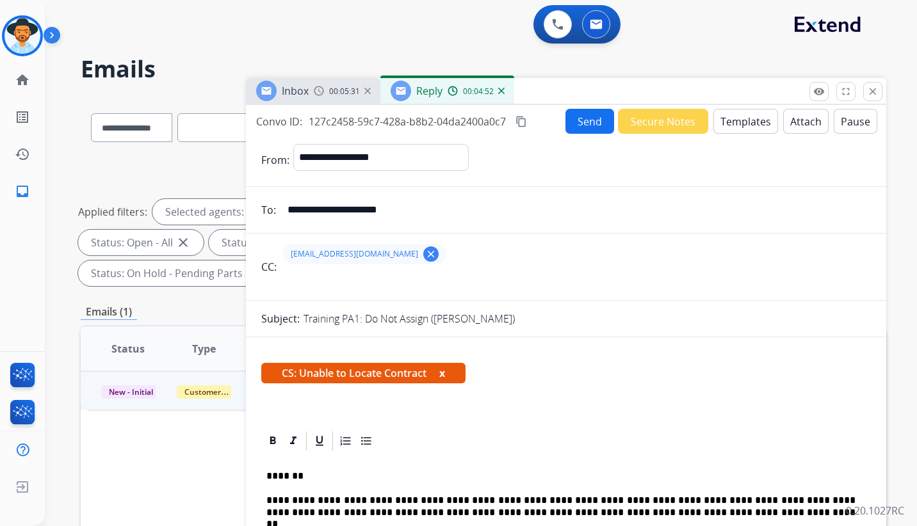
click at [586, 125] on button "Send" at bounding box center [589, 121] width 49 height 25
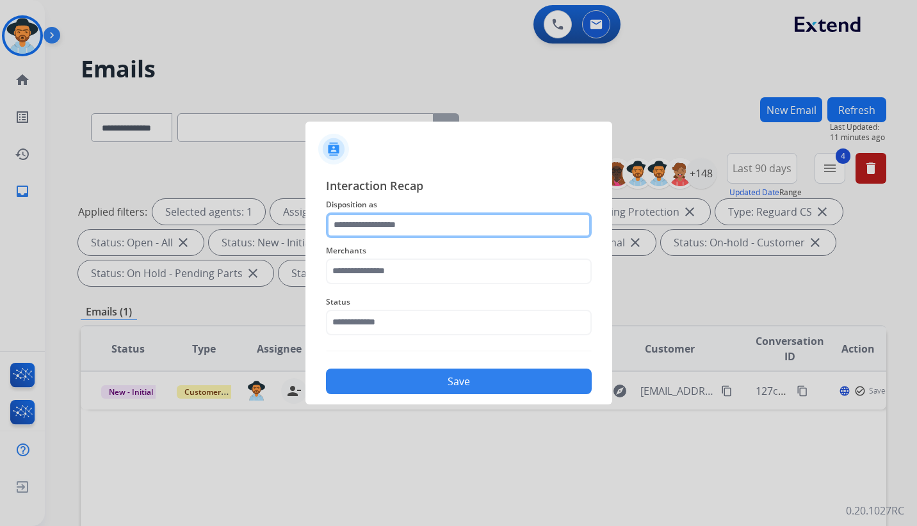
click at [437, 227] on input "text" at bounding box center [459, 226] width 266 height 26
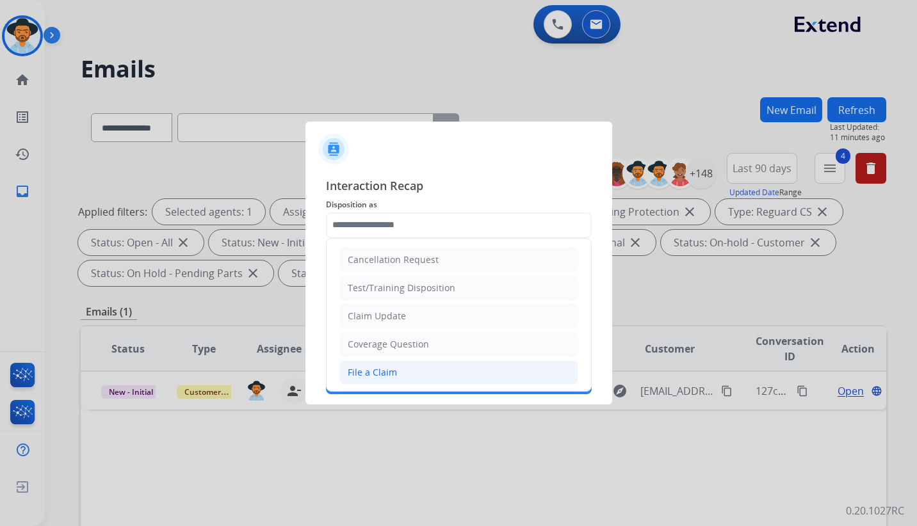
click at [401, 373] on li "File a Claim" at bounding box center [458, 372] width 239 height 24
type input "**********"
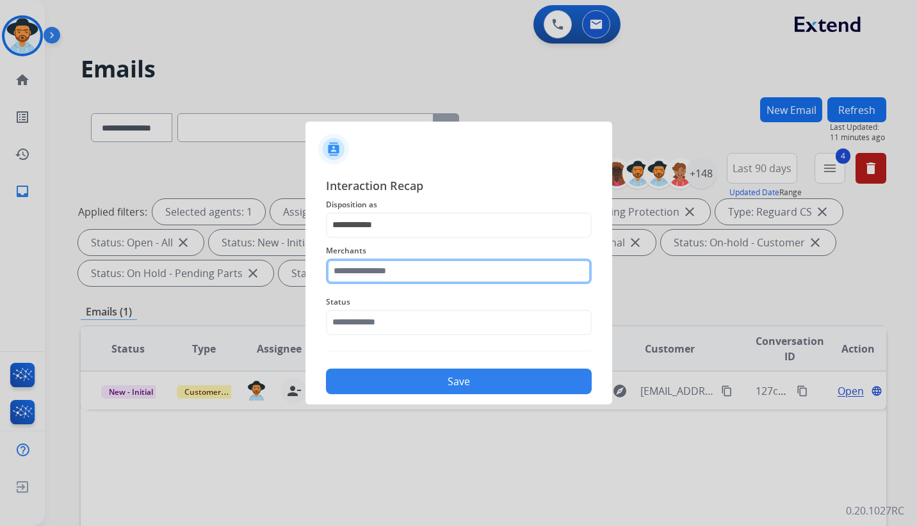
click at [389, 268] on input "text" at bounding box center [459, 272] width 266 height 26
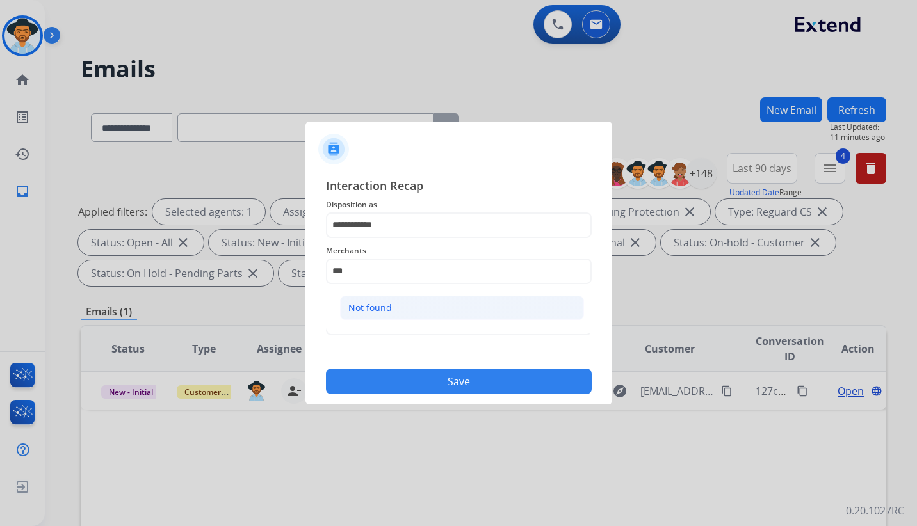
click at [404, 307] on li "Not found" at bounding box center [462, 308] width 244 height 24
type input "*********"
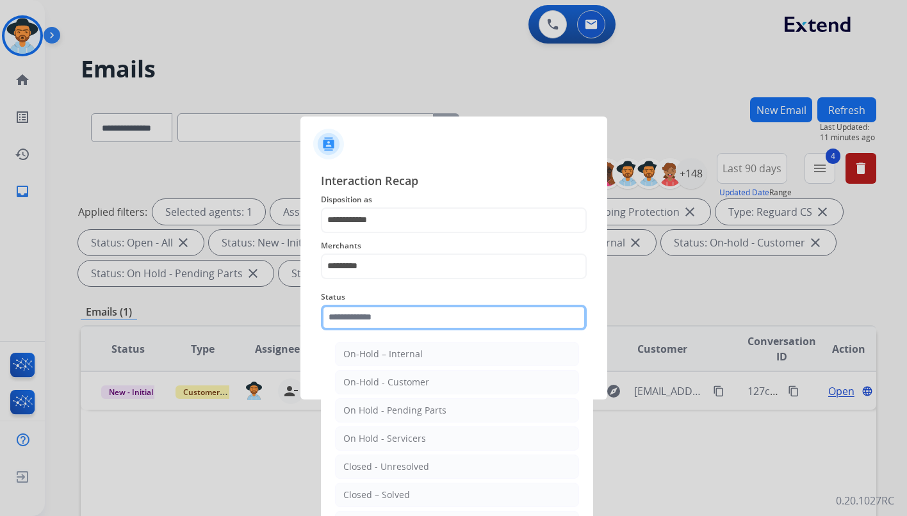
click at [424, 322] on input "text" at bounding box center [454, 318] width 266 height 26
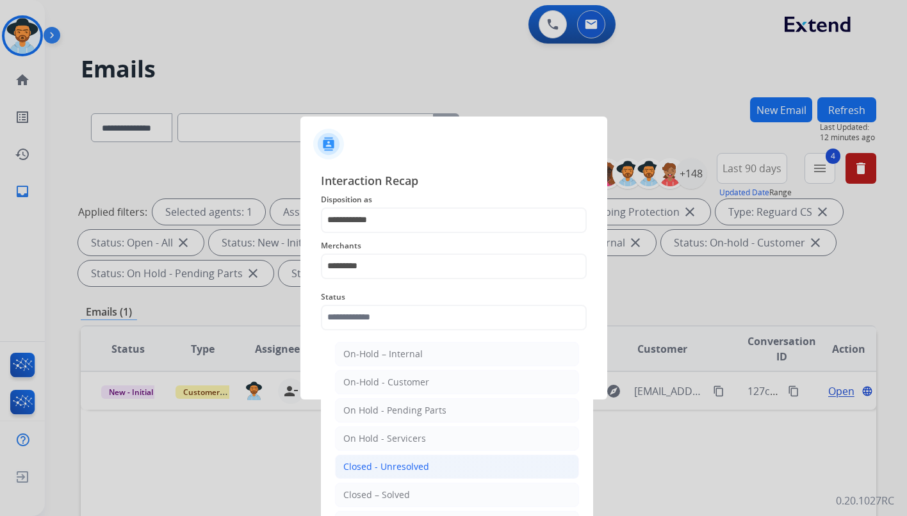
click at [433, 465] on li "Closed - Unresolved" at bounding box center [457, 467] width 244 height 24
type input "**********"
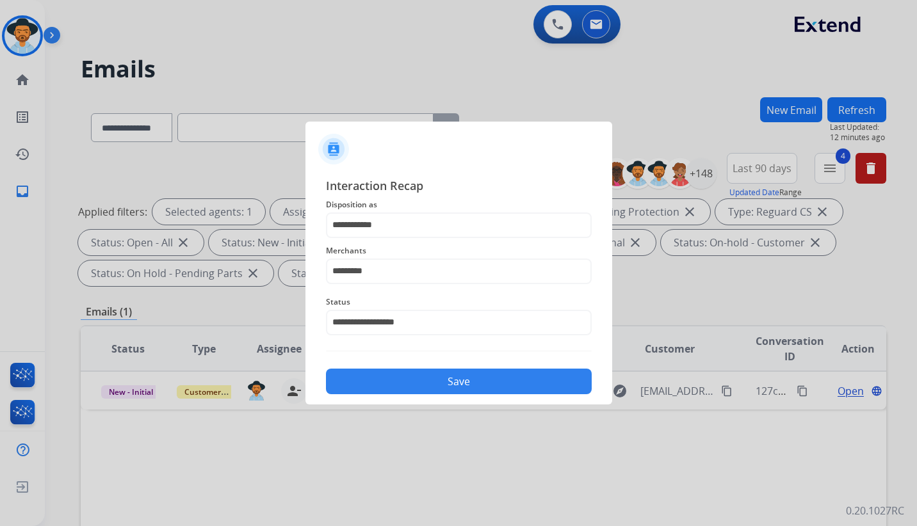
click at [450, 383] on button "Save" at bounding box center [459, 382] width 266 height 26
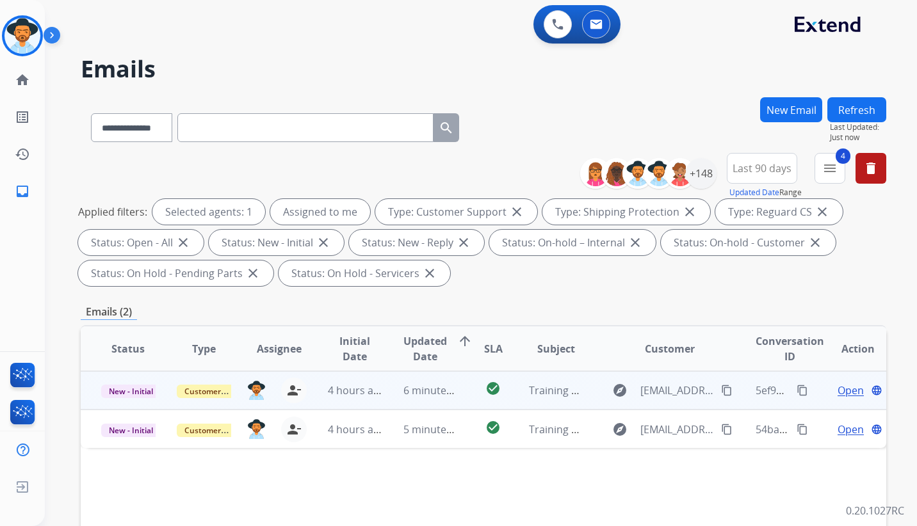
click at [839, 394] on span "Open" at bounding box center [850, 390] width 26 height 15
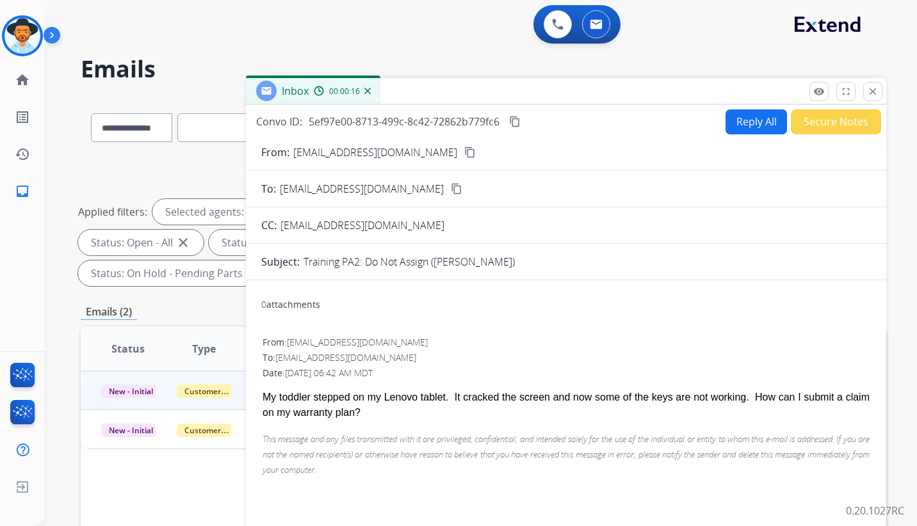
click at [742, 127] on button "Reply All" at bounding box center [755, 121] width 61 height 25
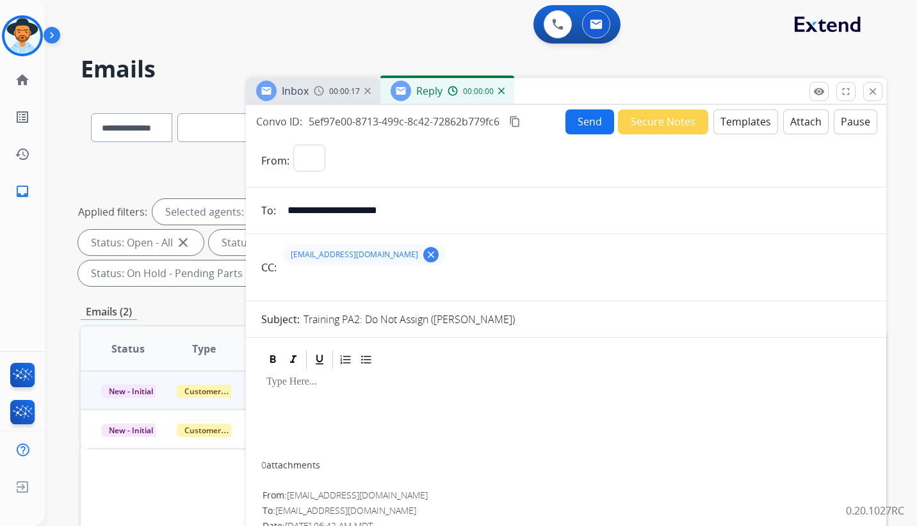
select select "**********"
click at [303, 94] on span "Inbox" at bounding box center [295, 91] width 27 height 14
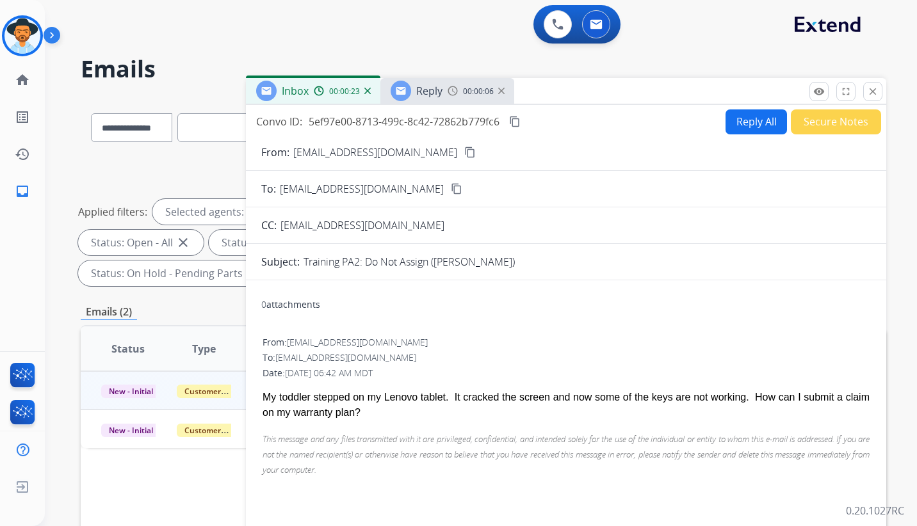
click at [431, 93] on span "Reply" at bounding box center [429, 91] width 26 height 14
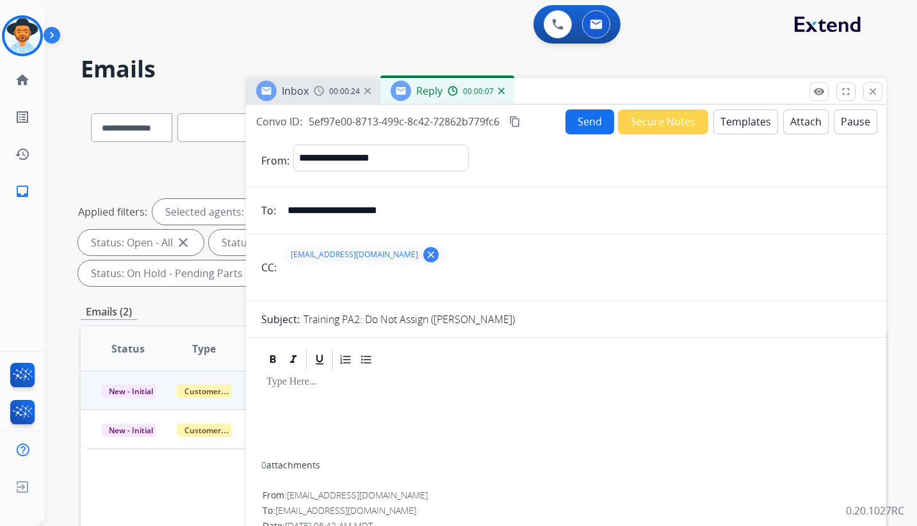
click at [727, 125] on button "Templates" at bounding box center [745, 121] width 65 height 25
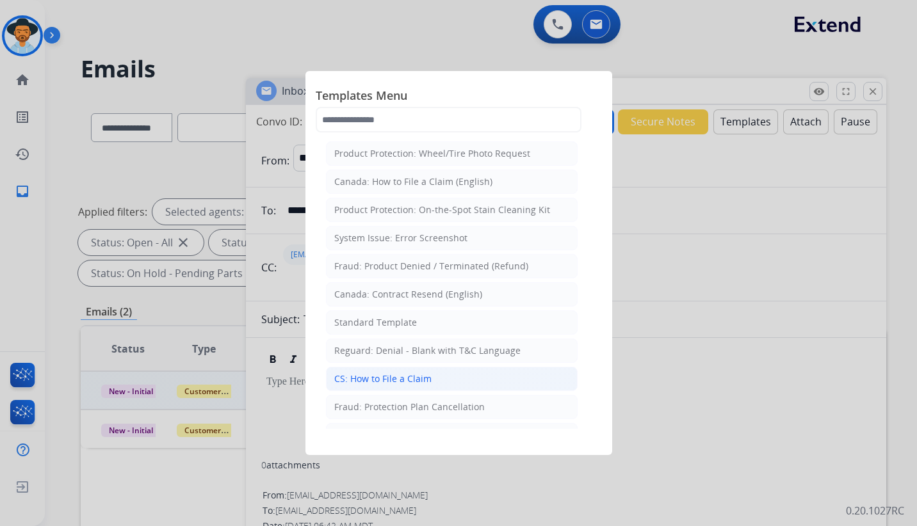
click at [401, 374] on div "CS: How to File a Claim" at bounding box center [382, 379] width 97 height 13
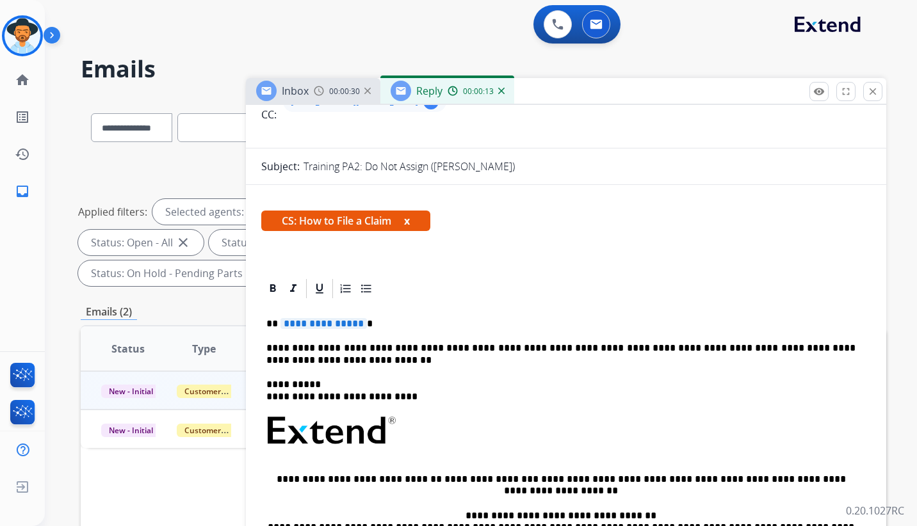
scroll to position [192, 0]
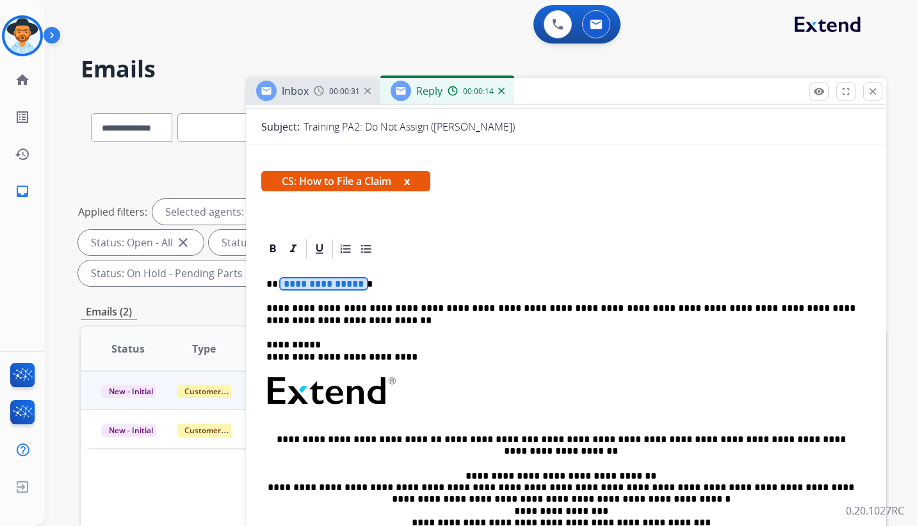
click at [326, 284] on span "**********" at bounding box center [323, 283] width 86 height 11
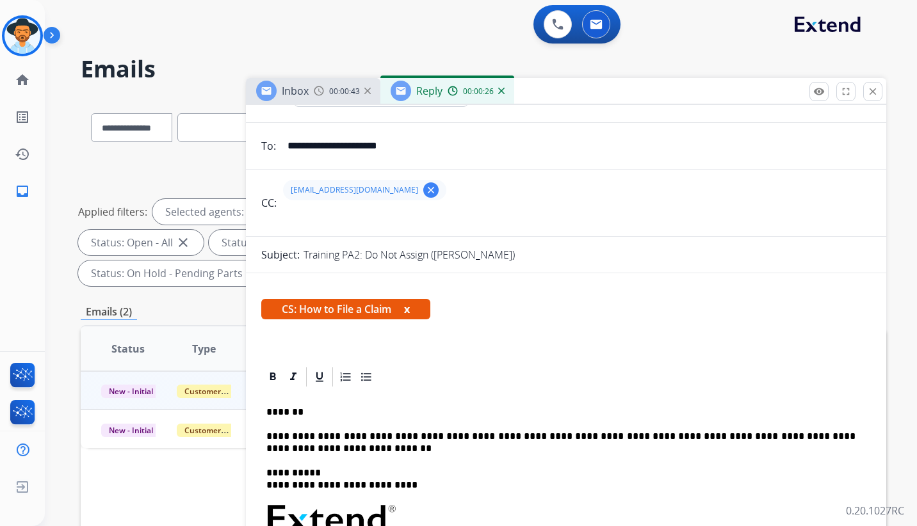
scroll to position [0, 0]
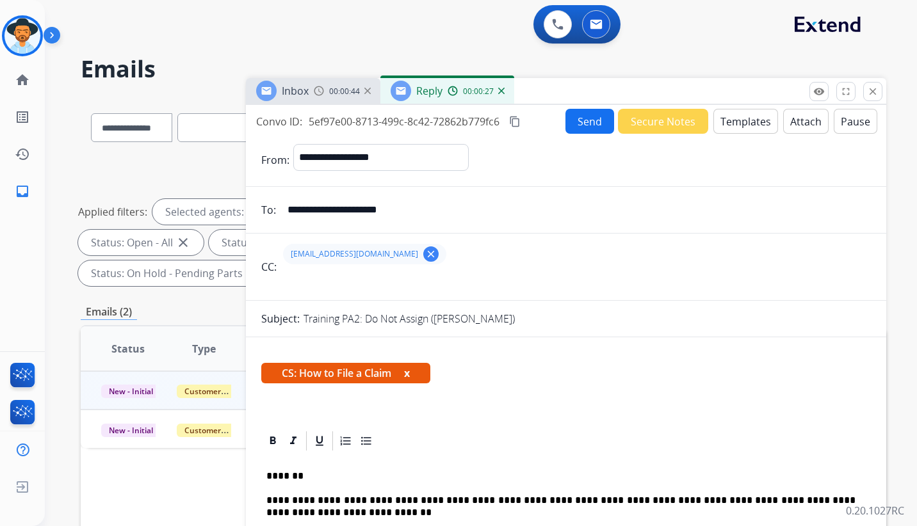
click at [575, 125] on button "Send" at bounding box center [589, 121] width 49 height 25
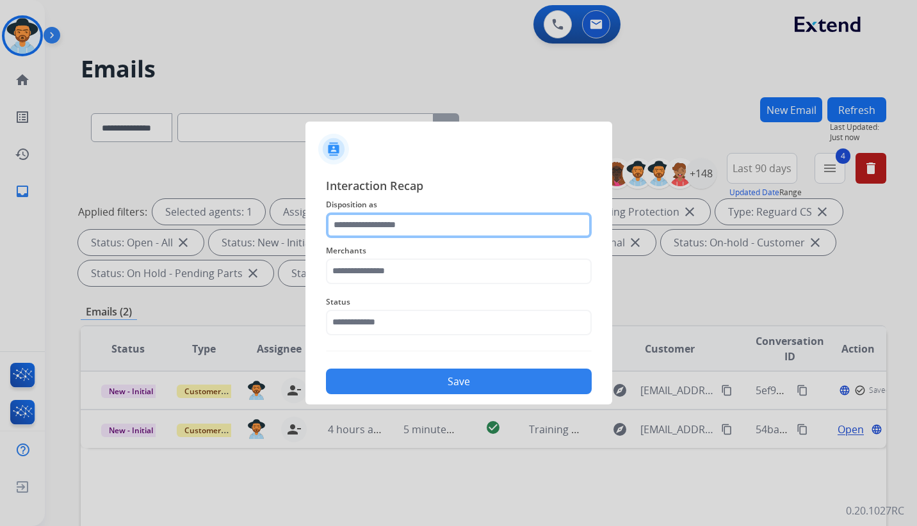
click at [434, 232] on input "text" at bounding box center [459, 226] width 266 height 26
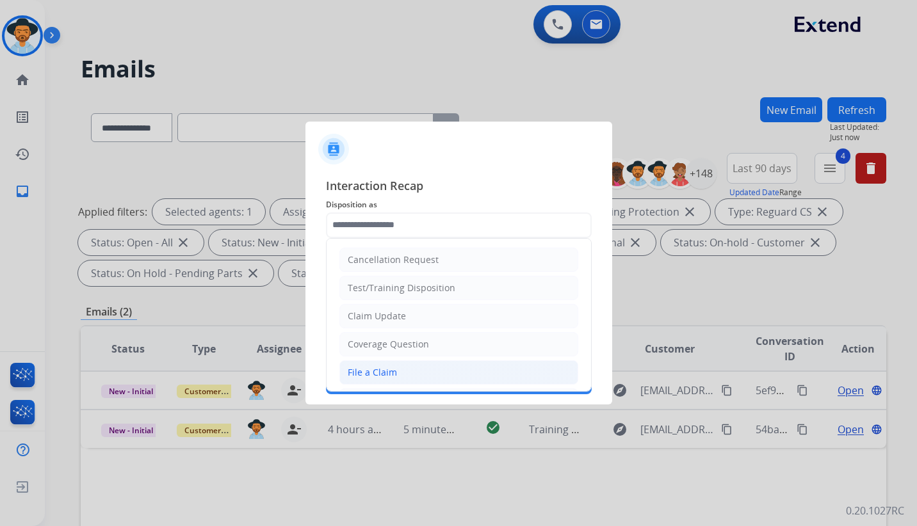
click at [373, 373] on div "File a Claim" at bounding box center [372, 372] width 49 height 13
type input "**********"
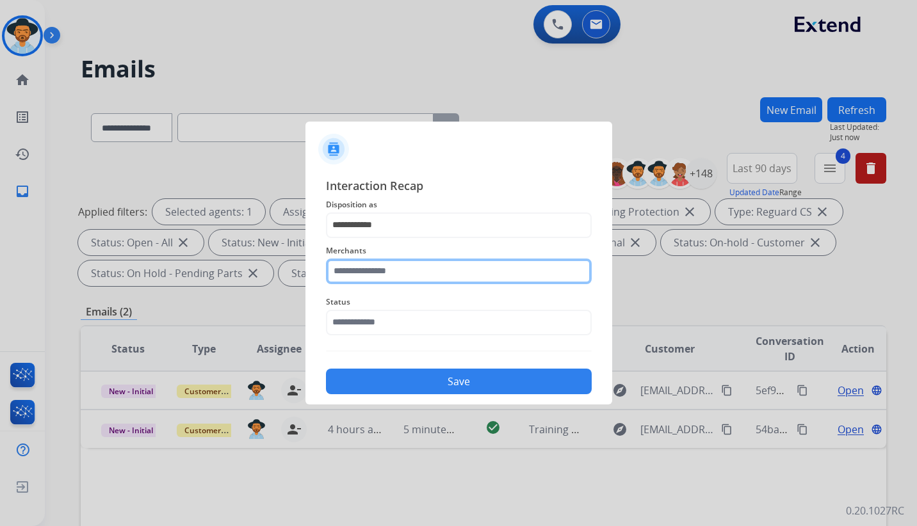
click at [414, 272] on input "text" at bounding box center [459, 272] width 266 height 26
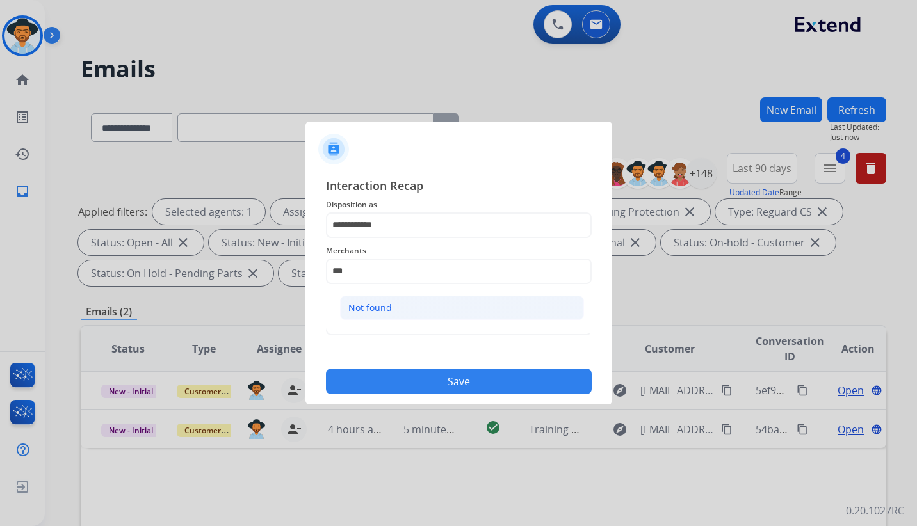
click at [394, 308] on li "Not found" at bounding box center [462, 308] width 244 height 24
type input "*********"
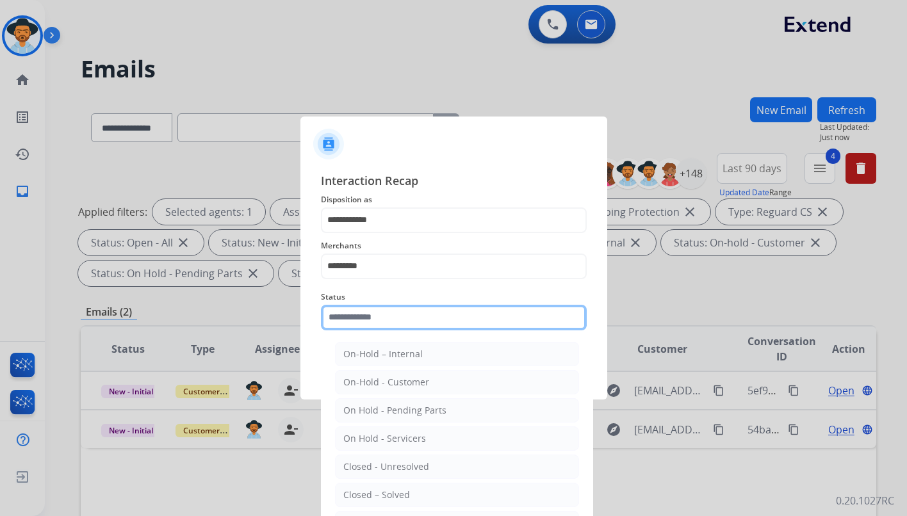
click at [394, 323] on input "text" at bounding box center [454, 318] width 266 height 26
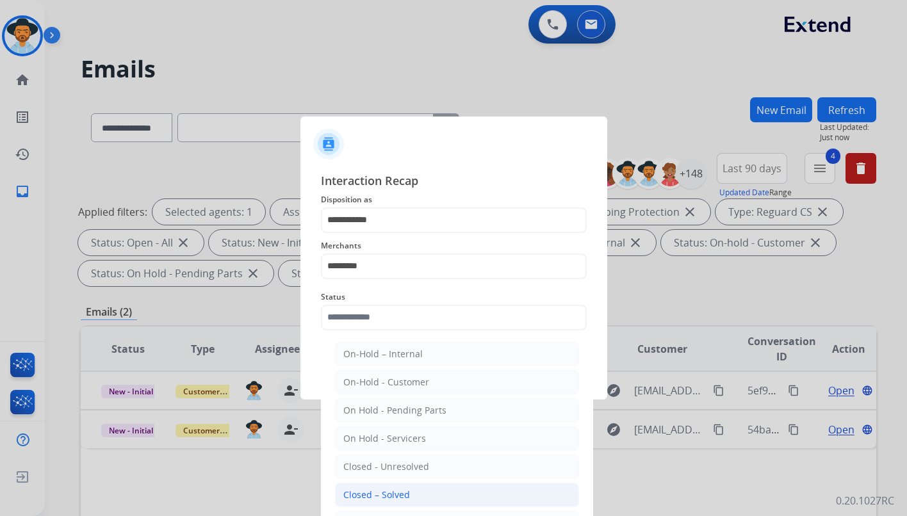
click at [398, 496] on div "Closed – Solved" at bounding box center [376, 494] width 67 height 13
type input "**********"
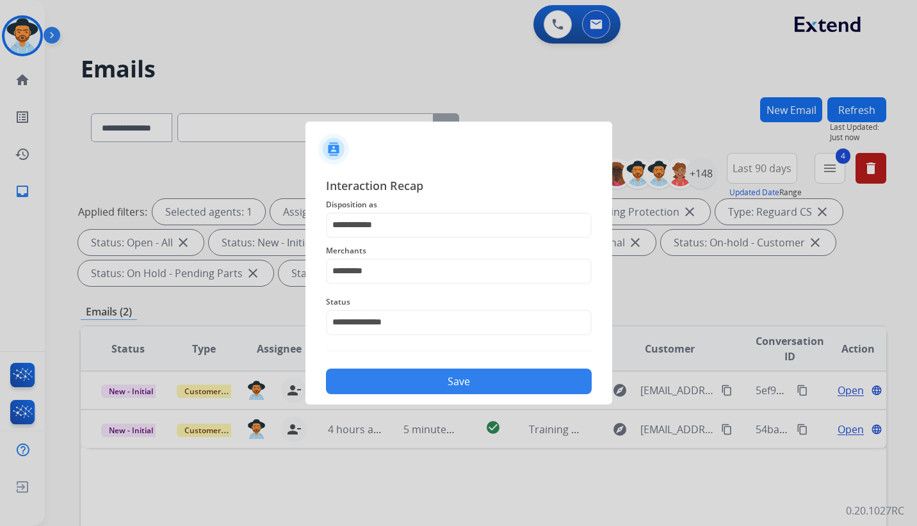
click at [454, 372] on button "Save" at bounding box center [459, 382] width 266 height 26
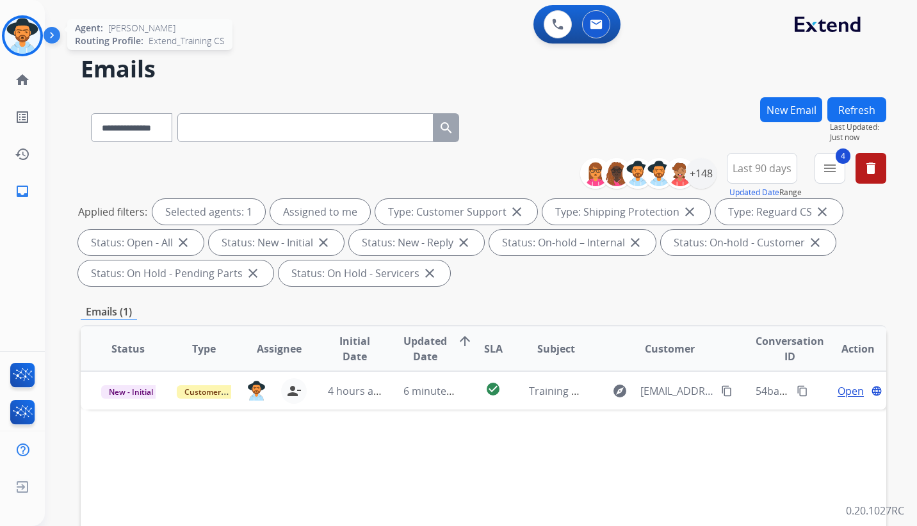
click at [16, 46] on img at bounding box center [22, 36] width 36 height 36
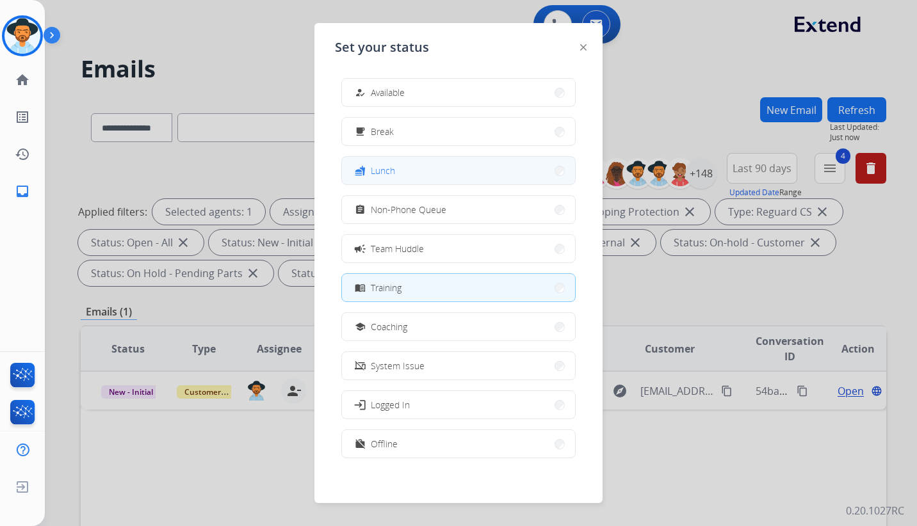
click at [433, 174] on button "fastfood Lunch" at bounding box center [458, 171] width 233 height 28
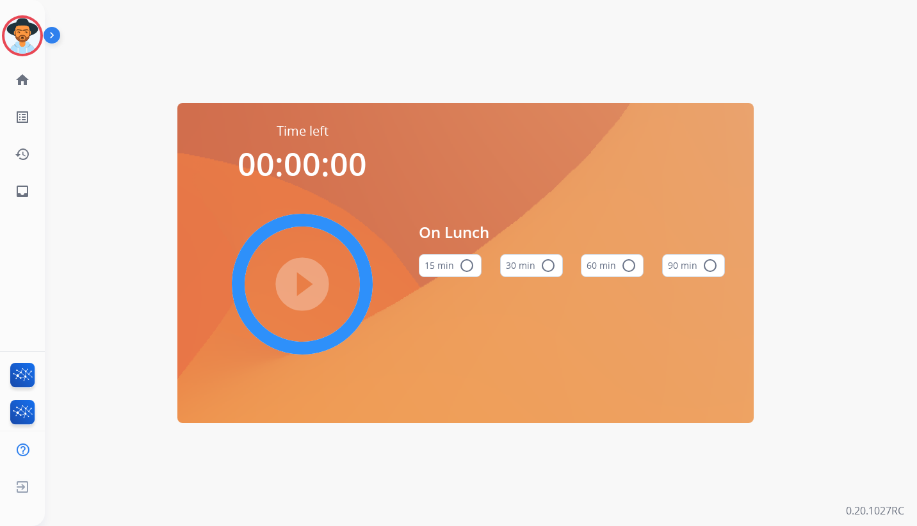
click at [631, 268] on mat-icon "radio_button_unchecked" at bounding box center [628, 265] width 15 height 15
